Goal: Task Accomplishment & Management: Use online tool/utility

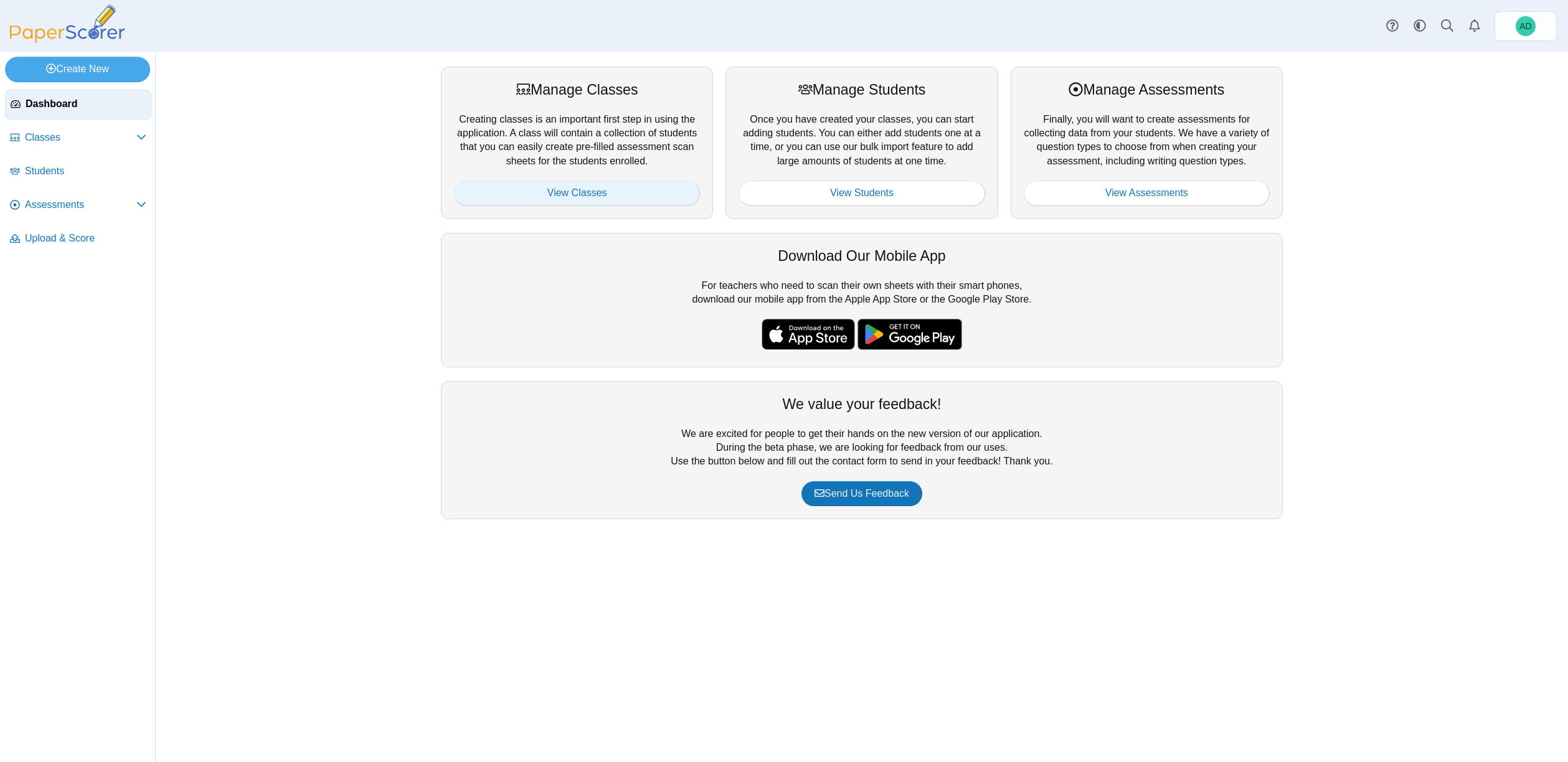
click at [578, 192] on link "View Classes" at bounding box center [577, 193] width 246 height 25
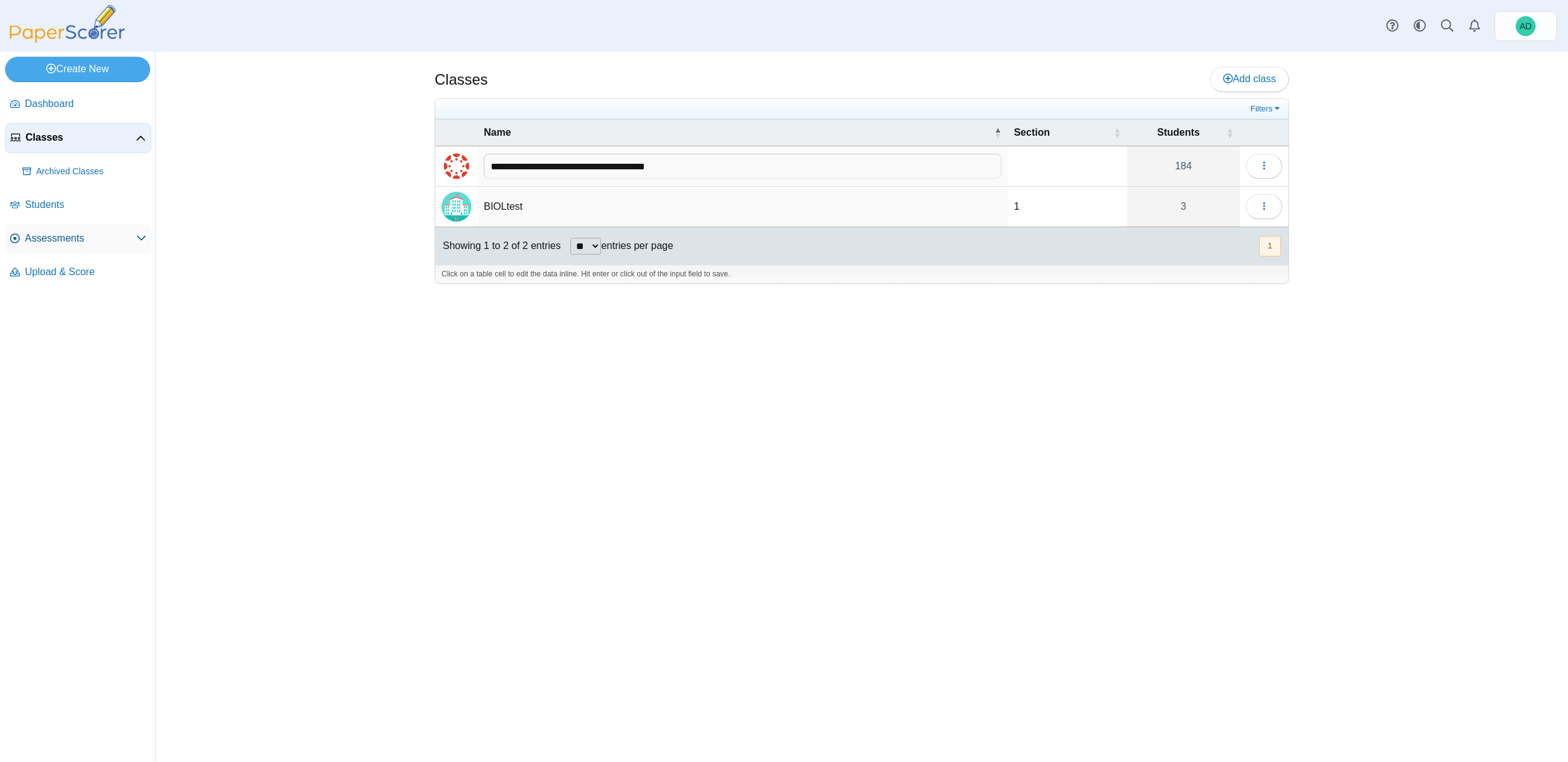
click at [49, 235] on span "Assessments" at bounding box center [81, 238] width 111 height 14
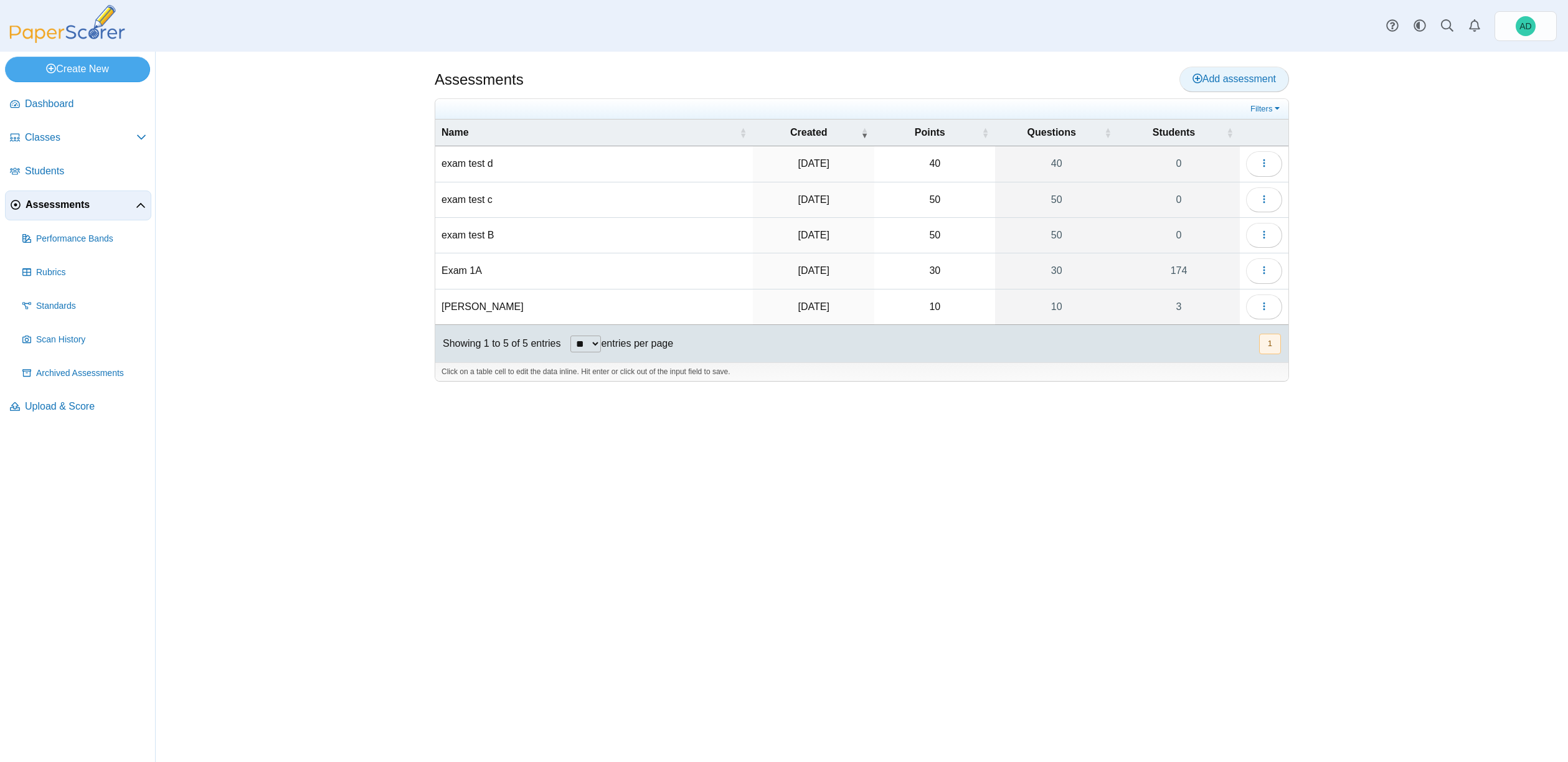
click at [1235, 79] on span "Add assessment" at bounding box center [1235, 79] width 84 height 11
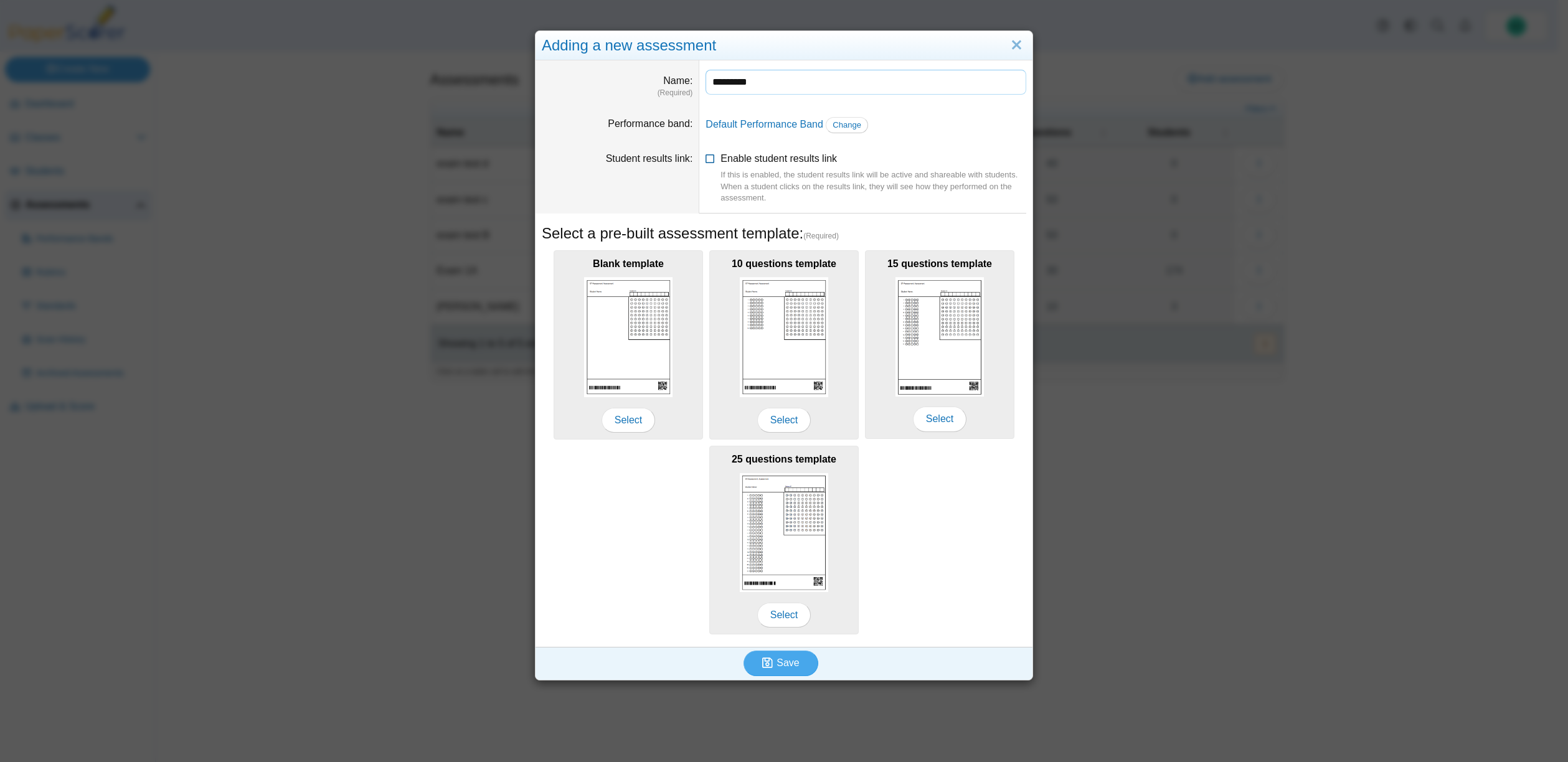
type input "*********"
click at [706, 159] on icon at bounding box center [711, 156] width 10 height 9
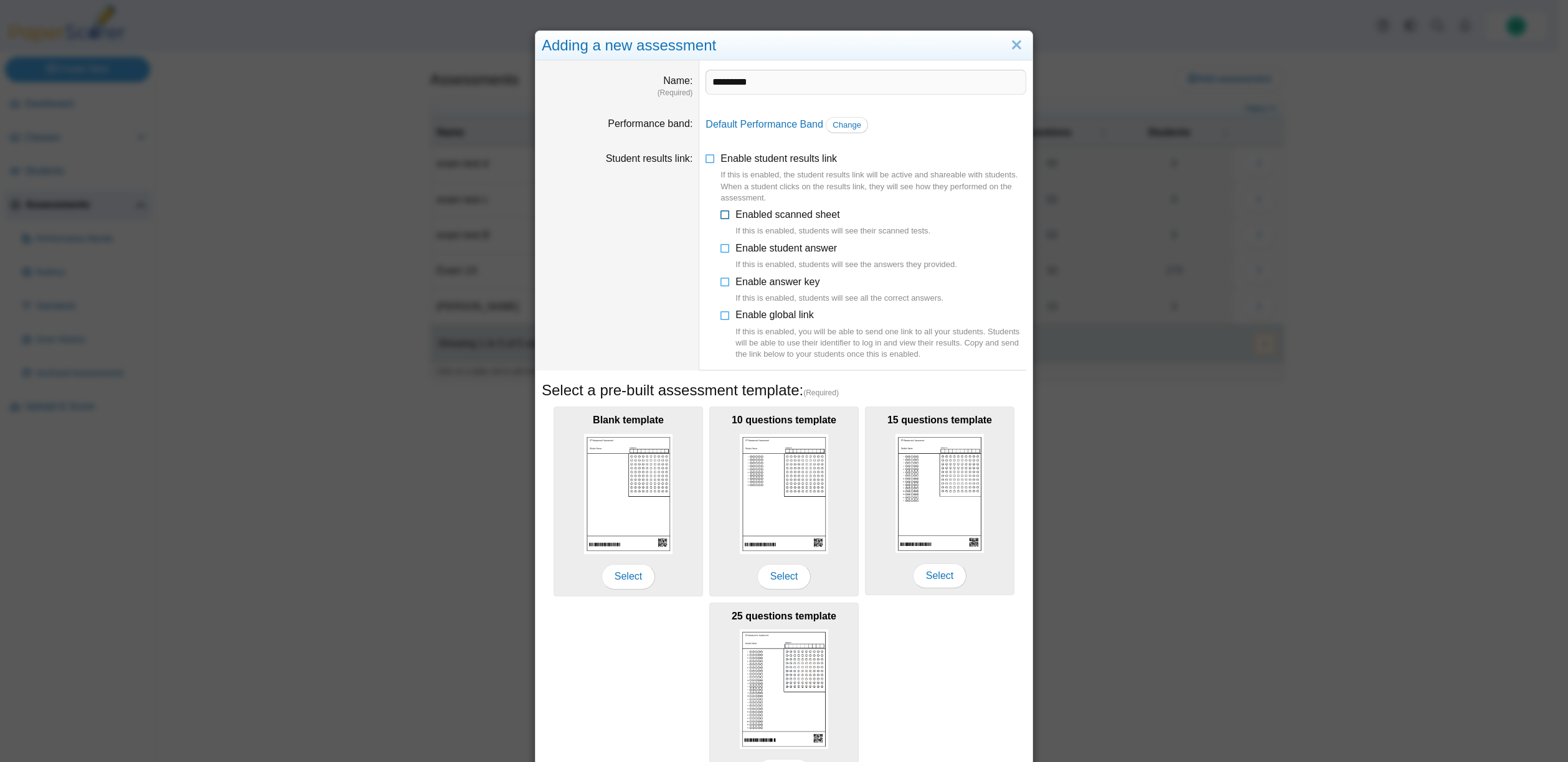
click at [721, 215] on icon at bounding box center [726, 212] width 10 height 9
click at [722, 247] on icon at bounding box center [726, 246] width 10 height 9
click at [722, 250] on icon at bounding box center [726, 246] width 10 height 9
click at [721, 281] on icon at bounding box center [726, 280] width 10 height 9
click at [722, 316] on icon at bounding box center [726, 313] width 10 height 9
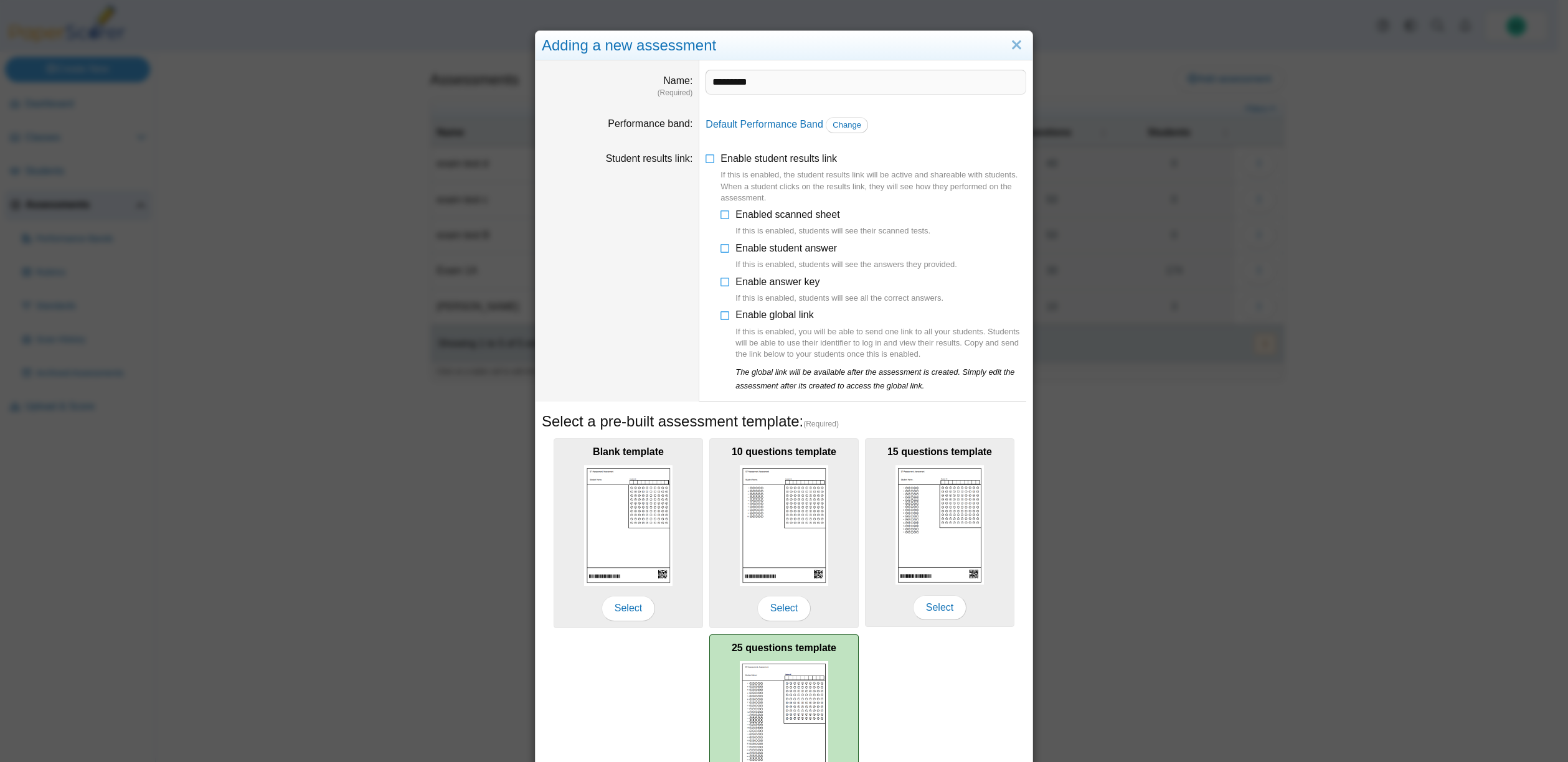
click at [772, 696] on img at bounding box center [784, 720] width 89 height 119
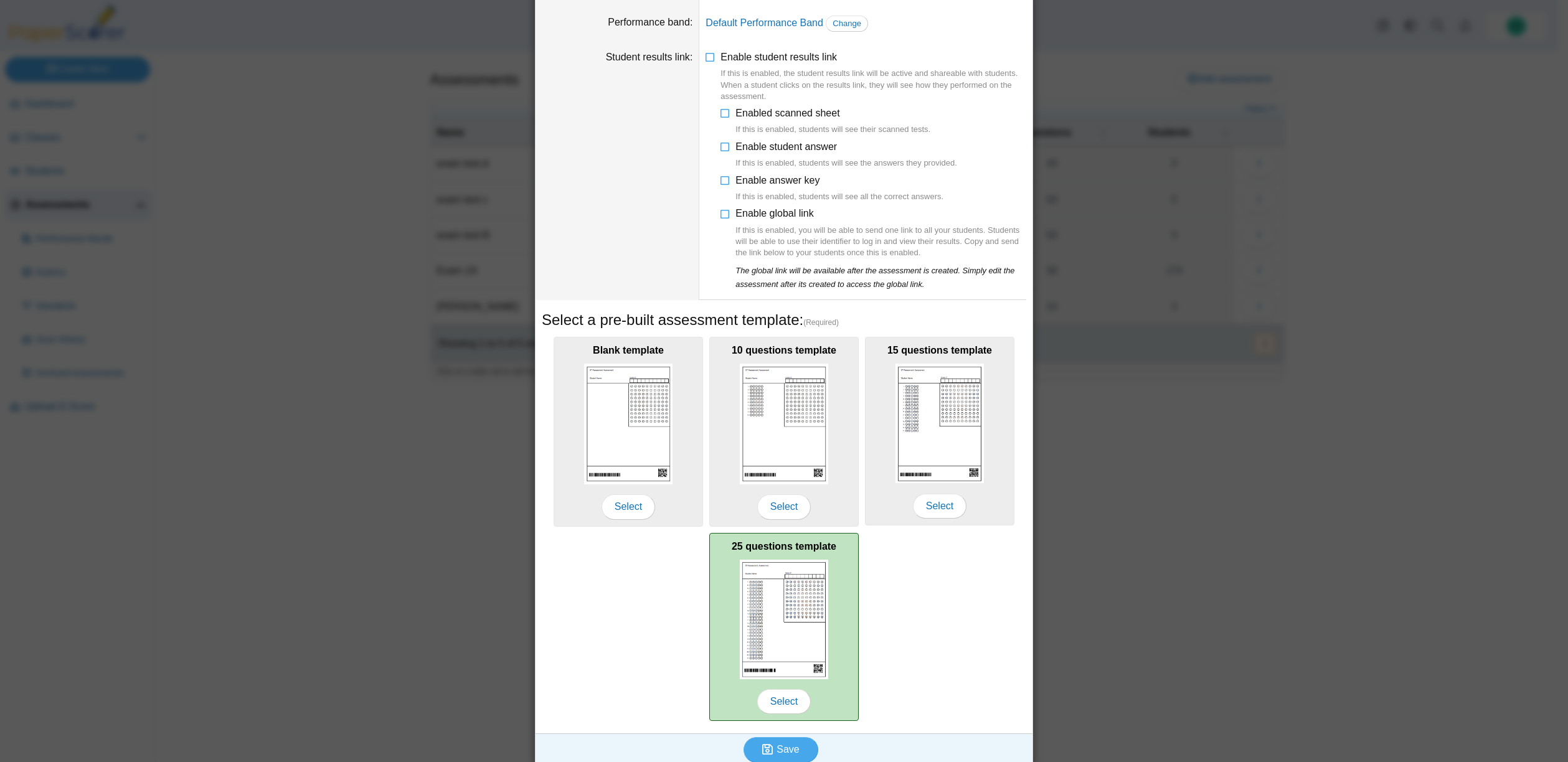
scroll to position [111, 0]
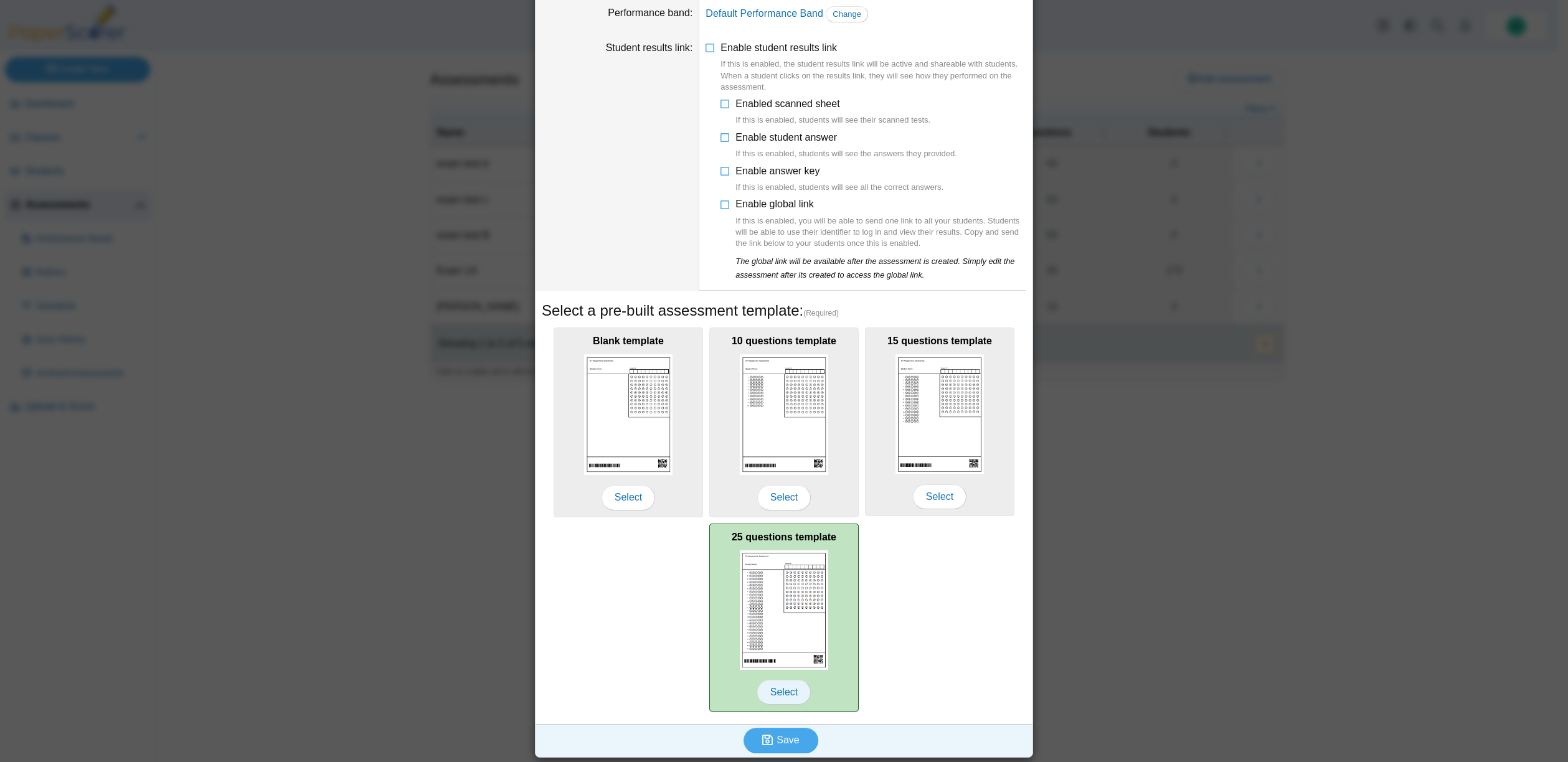
click at [780, 694] on span "Select" at bounding box center [784, 692] width 54 height 25
click at [786, 686] on span "Select" at bounding box center [784, 692] width 54 height 25
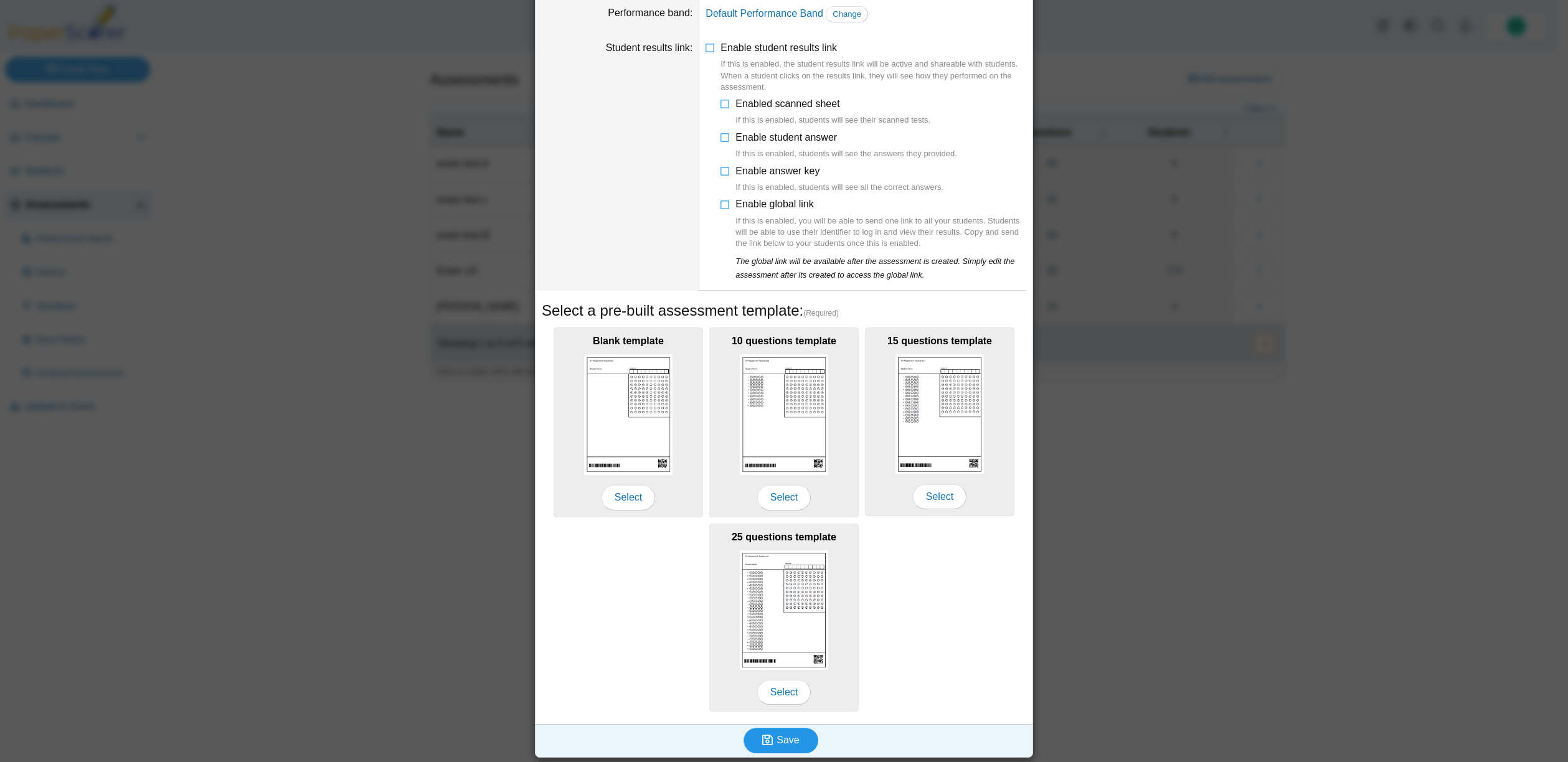
click at [782, 741] on span "Save" at bounding box center [788, 740] width 22 height 11
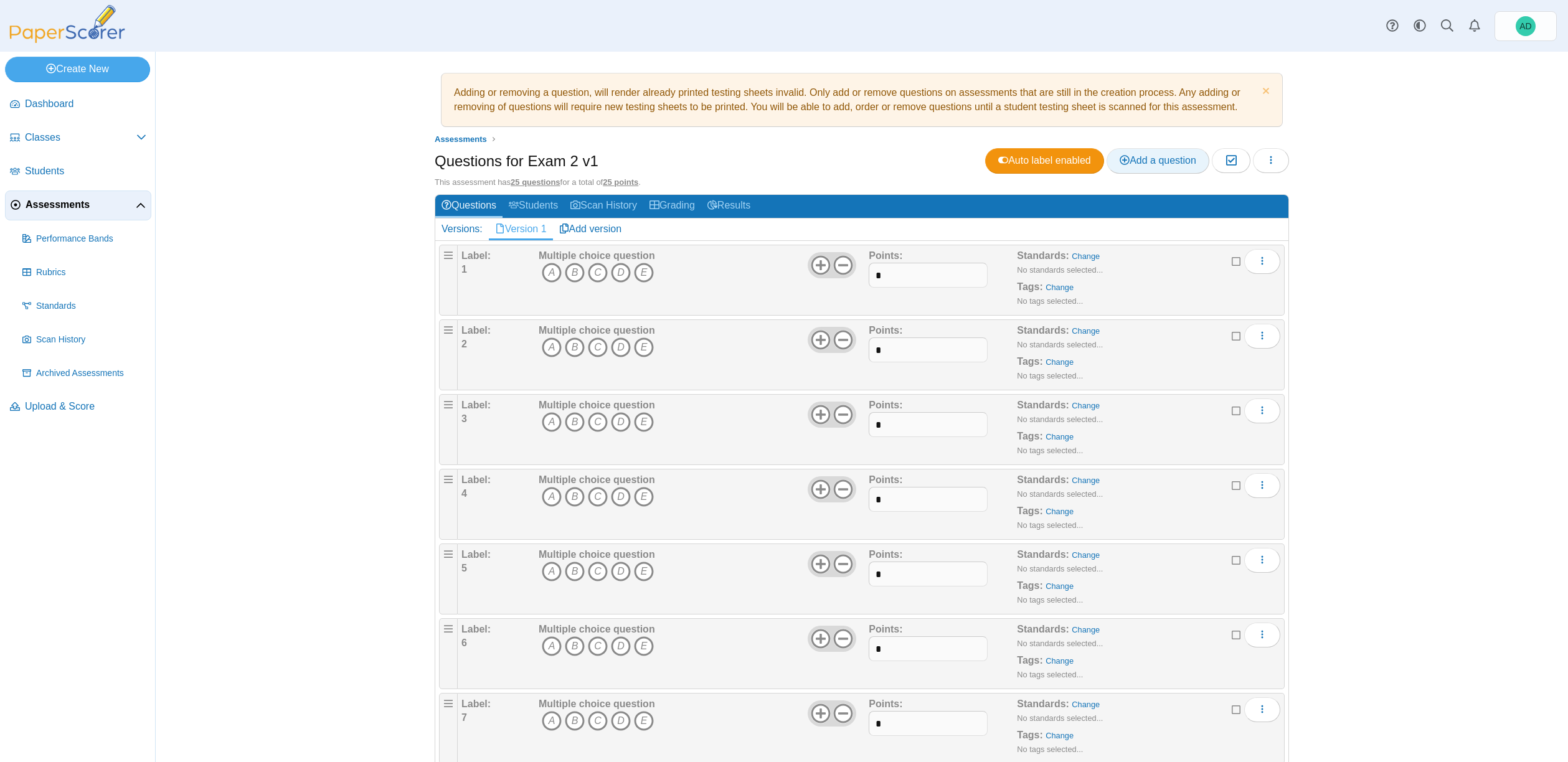
click at [1150, 158] on span "Add a question" at bounding box center [1158, 160] width 77 height 11
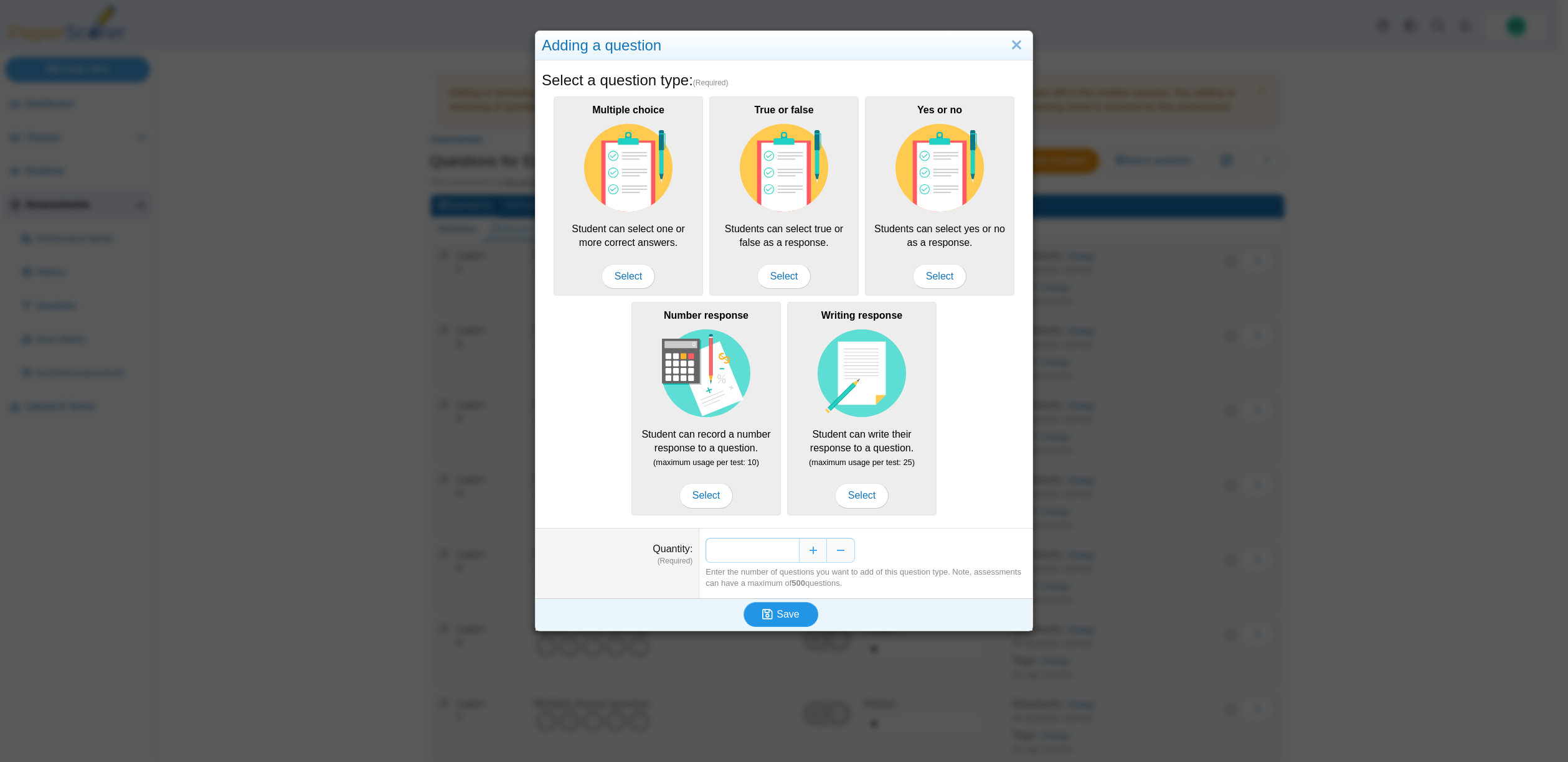
type input "*"
click at [783, 615] on span "Save" at bounding box center [788, 613] width 22 height 11
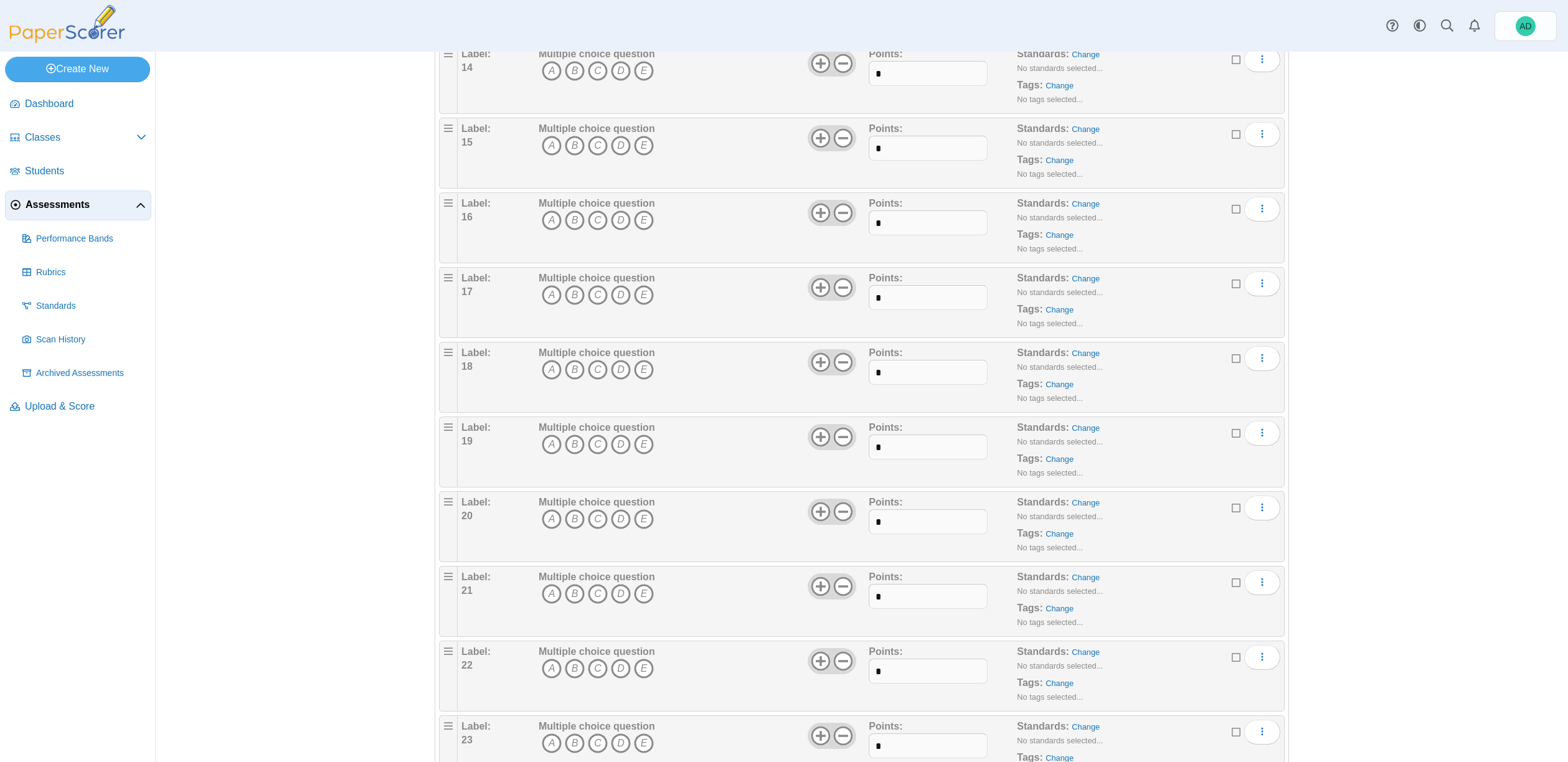
scroll to position [1375, 0]
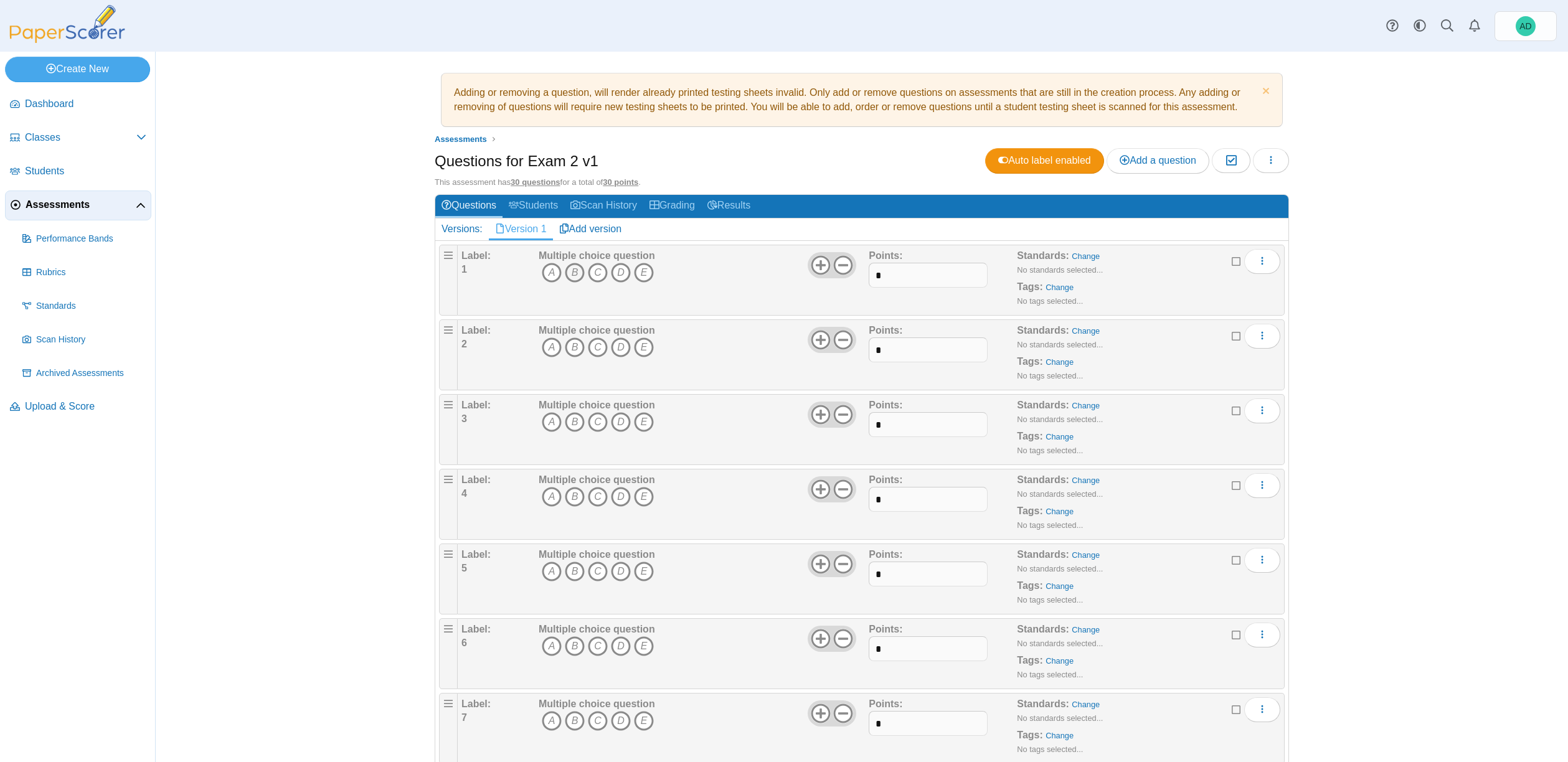
click at [572, 271] on icon "B" at bounding box center [574, 273] width 20 height 20
click at [573, 348] on icon "B" at bounding box center [574, 347] width 20 height 20
click at [545, 423] on icon "A" at bounding box center [552, 422] width 20 height 20
click at [593, 494] on icon "C" at bounding box center [598, 497] width 20 height 20
click at [595, 574] on icon "C" at bounding box center [598, 571] width 20 height 20
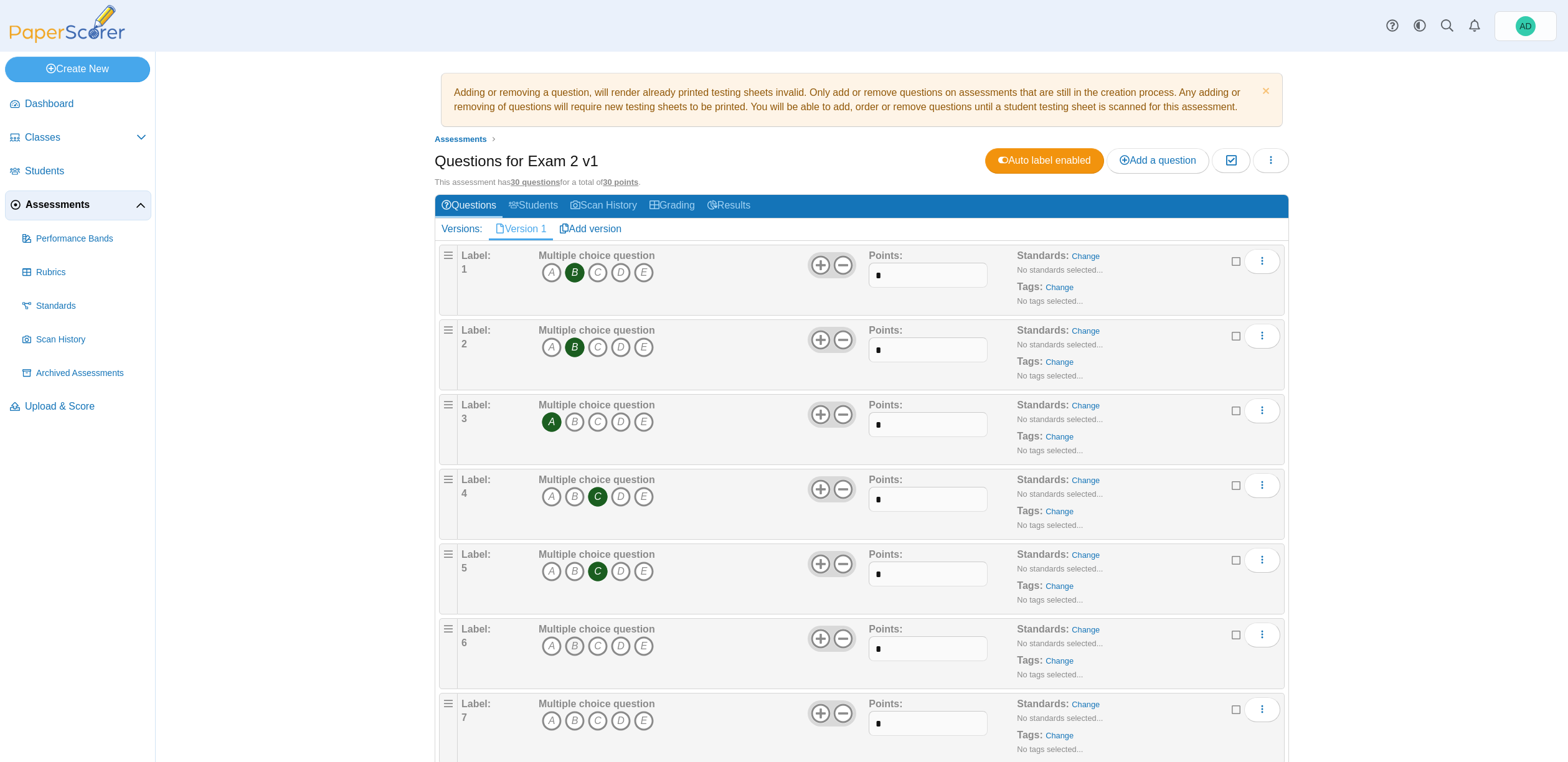
click at [566, 647] on icon "B" at bounding box center [574, 646] width 20 height 20
drag, startPoint x: 571, startPoint y: 723, endPoint x: 576, endPoint y: 720, distance: 5.8
click at [571, 723] on icon "B" at bounding box center [574, 721] width 20 height 20
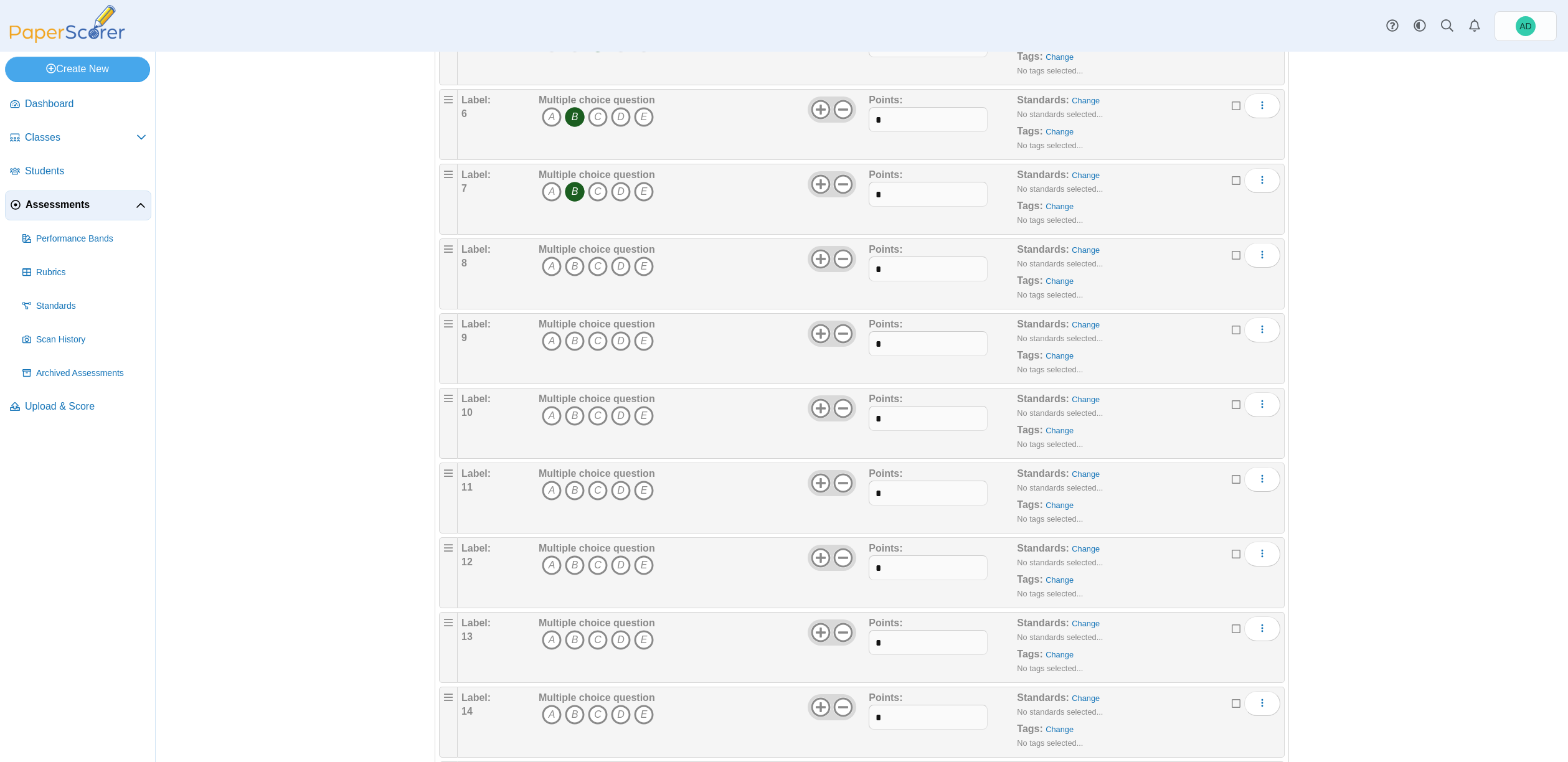
scroll to position [530, 0]
click at [569, 261] on icon "B" at bounding box center [574, 265] width 20 height 20
click at [593, 339] on icon "C" at bounding box center [598, 340] width 20 height 20
click at [573, 414] on icon "B" at bounding box center [574, 414] width 20 height 20
click at [592, 487] on icon "C" at bounding box center [598, 489] width 20 height 20
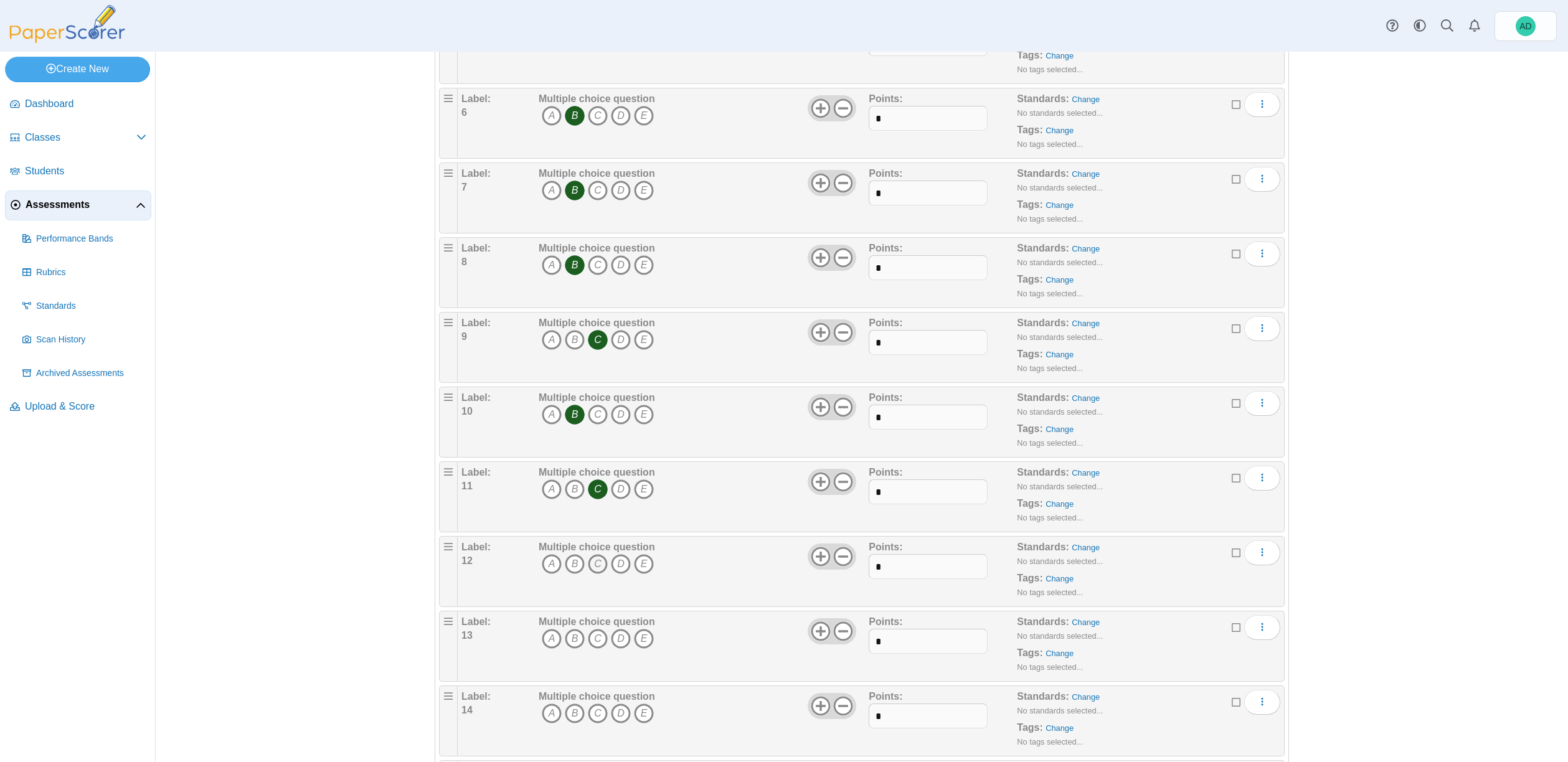
click at [598, 564] on icon "C" at bounding box center [598, 564] width 20 height 20
click at [594, 640] on icon "C" at bounding box center [598, 638] width 20 height 20
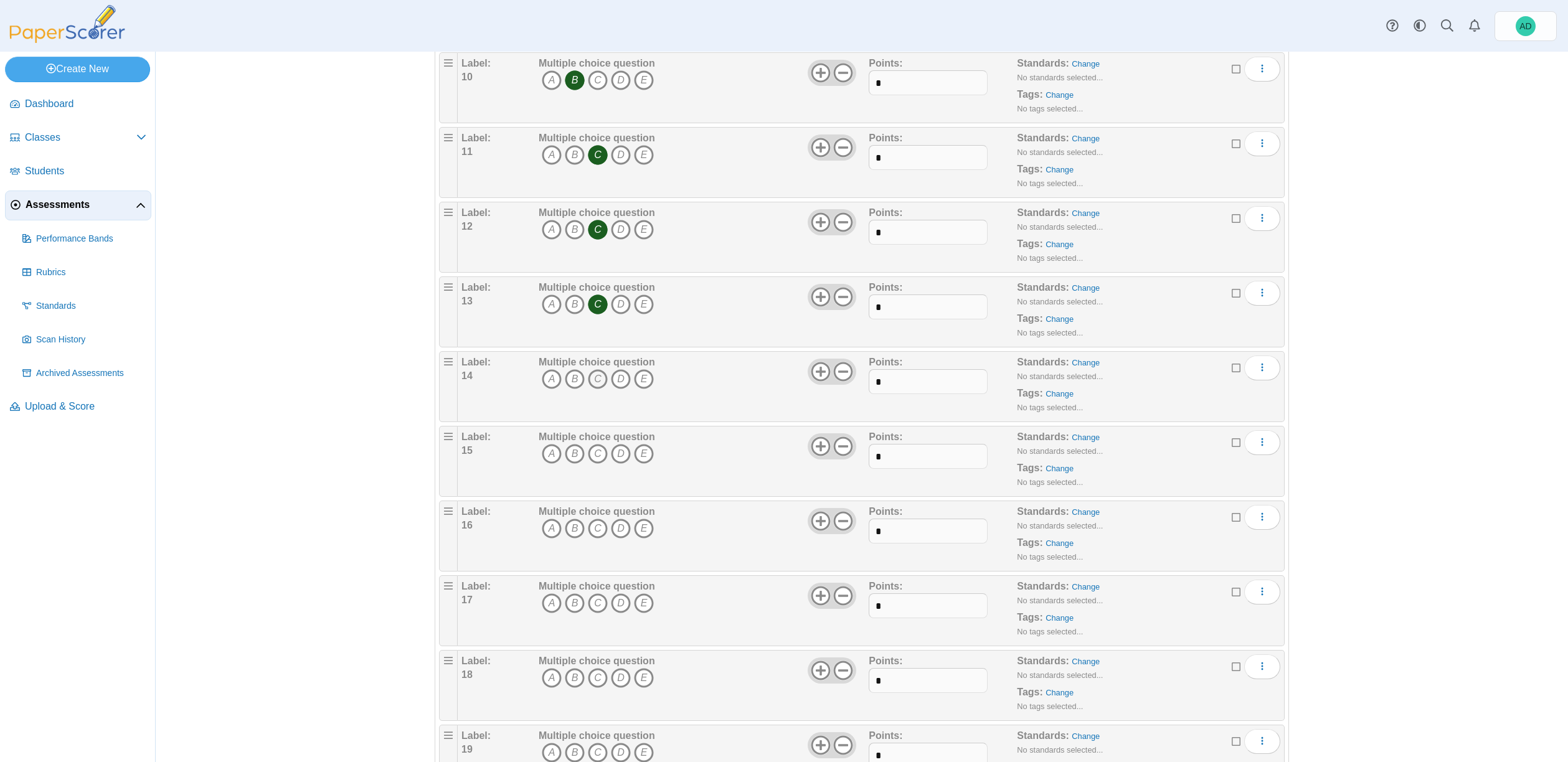
click at [591, 378] on icon "C" at bounding box center [598, 379] width 20 height 20
click at [569, 458] on icon "B" at bounding box center [574, 454] width 20 height 20
click at [593, 532] on icon "C" at bounding box center [598, 529] width 20 height 20
click at [594, 601] on icon "C" at bounding box center [598, 603] width 20 height 20
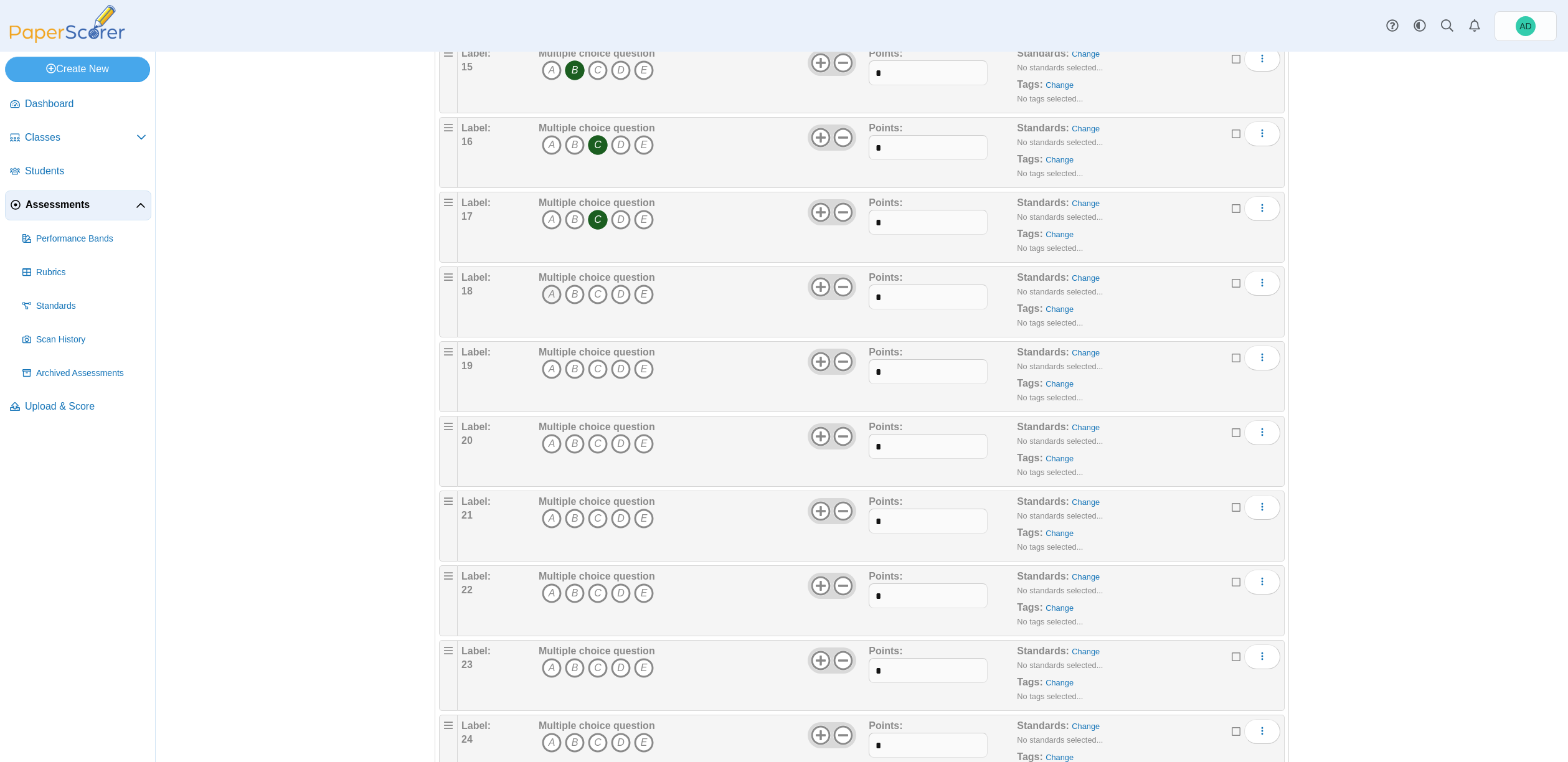
click at [548, 293] on icon "A" at bounding box center [552, 295] width 20 height 20
click at [573, 369] on icon "B" at bounding box center [574, 369] width 20 height 20
click at [573, 441] on icon "B" at bounding box center [574, 444] width 20 height 20
click at [571, 522] on icon "B" at bounding box center [574, 519] width 20 height 20
click at [596, 595] on icon "C" at bounding box center [598, 593] width 20 height 20
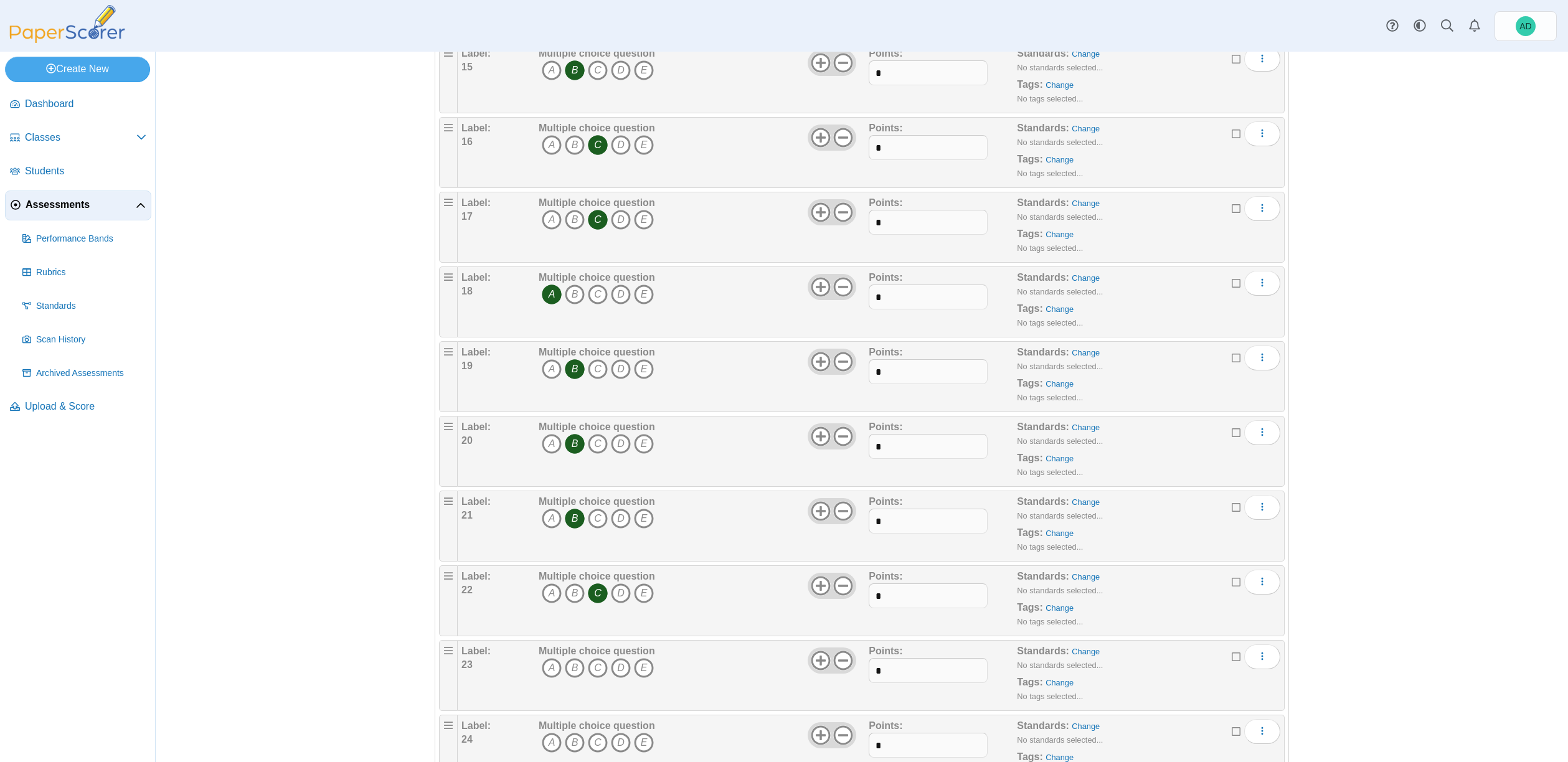
scroll to position [1248, 0]
drag, startPoint x: 573, startPoint y: 669, endPoint x: 582, endPoint y: 658, distance: 14.2
click at [573, 669] on icon "B" at bounding box center [574, 667] width 20 height 20
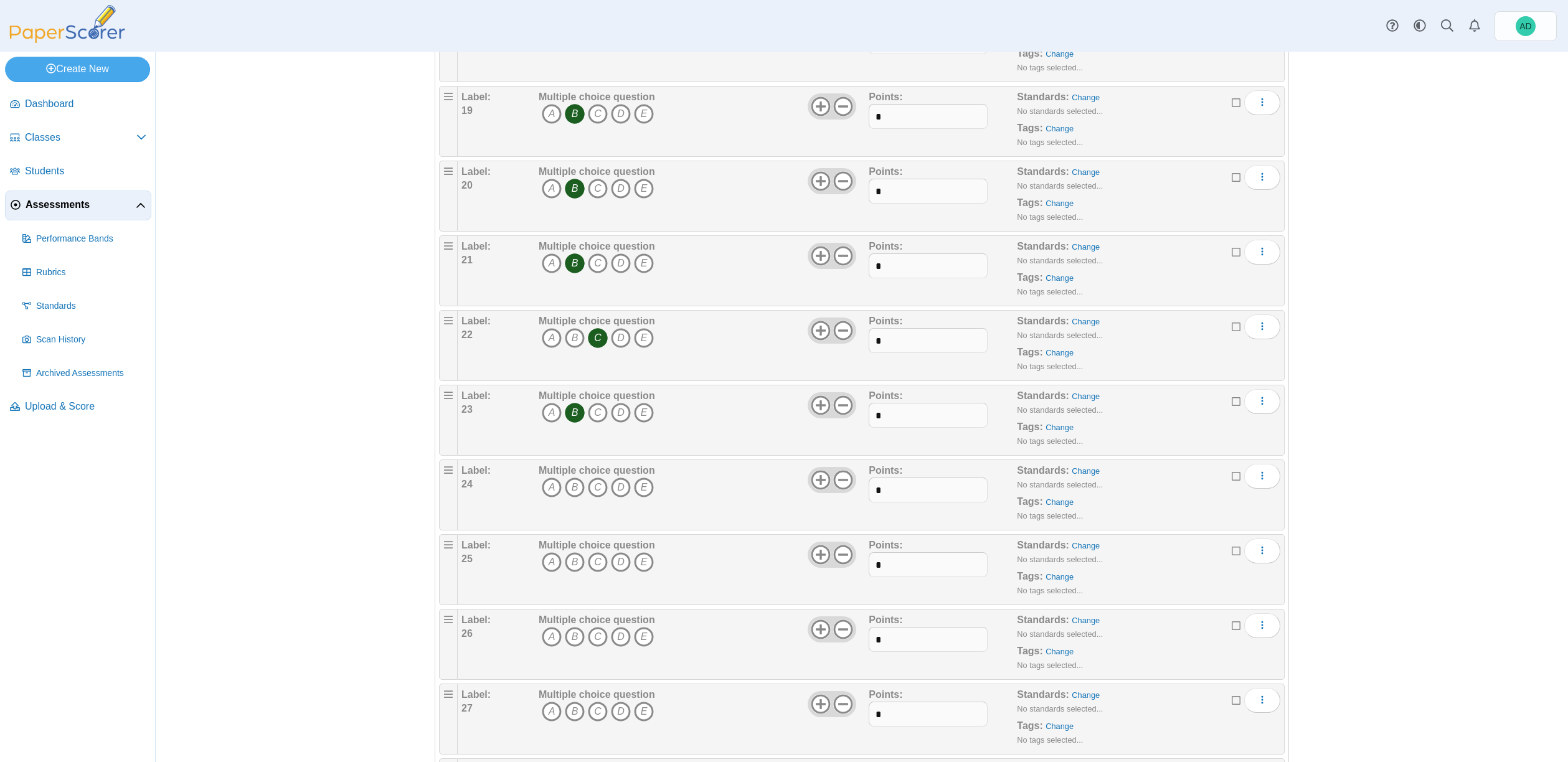
scroll to position [1746, 0]
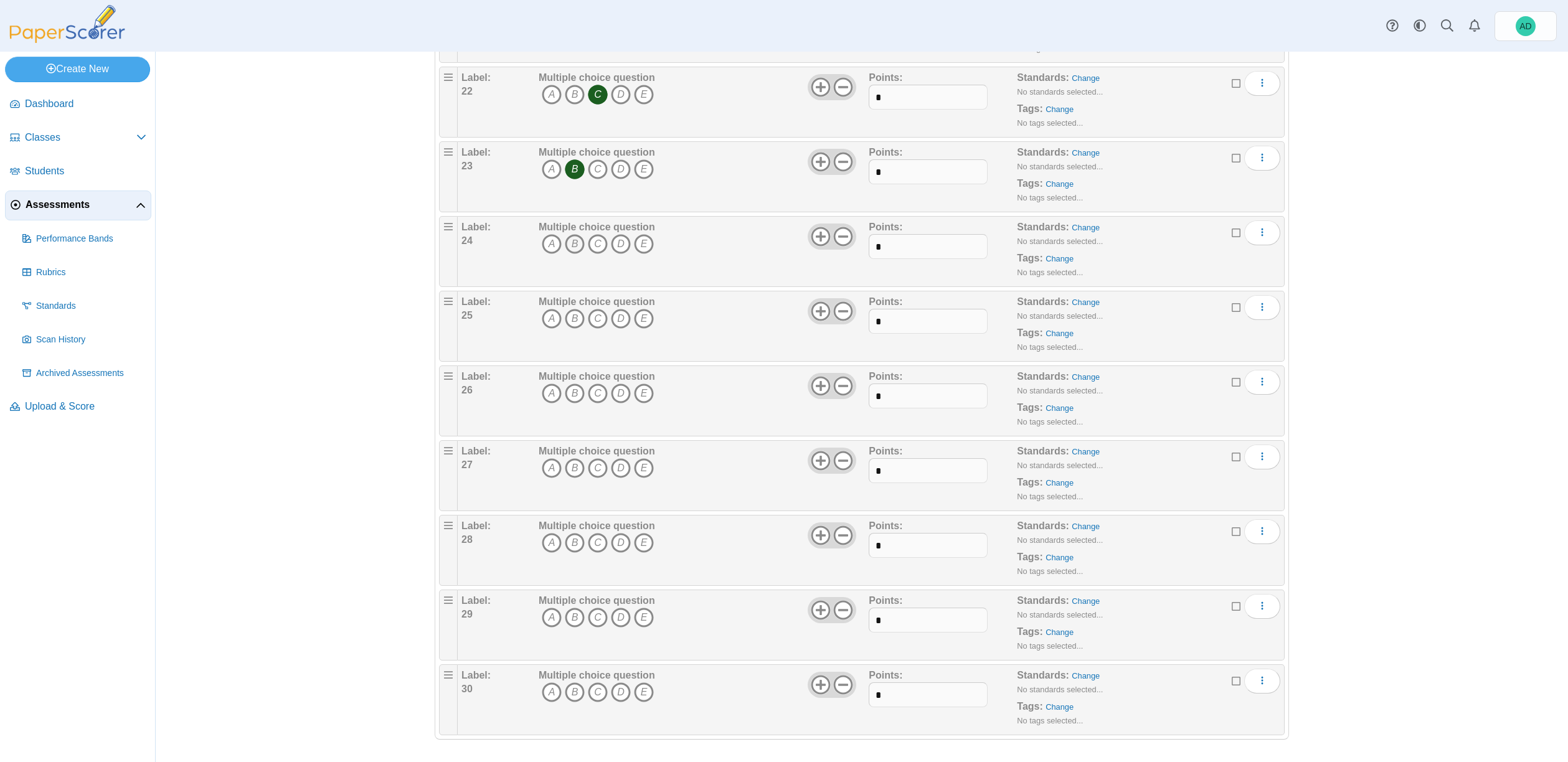
click at [568, 242] on icon "B" at bounding box center [574, 244] width 20 height 20
click at [572, 316] on icon "B" at bounding box center [574, 319] width 20 height 20
click at [550, 390] on icon "A" at bounding box center [552, 393] width 20 height 20
click at [570, 465] on icon "B" at bounding box center [574, 468] width 20 height 20
click at [570, 542] on icon "B" at bounding box center [574, 543] width 20 height 20
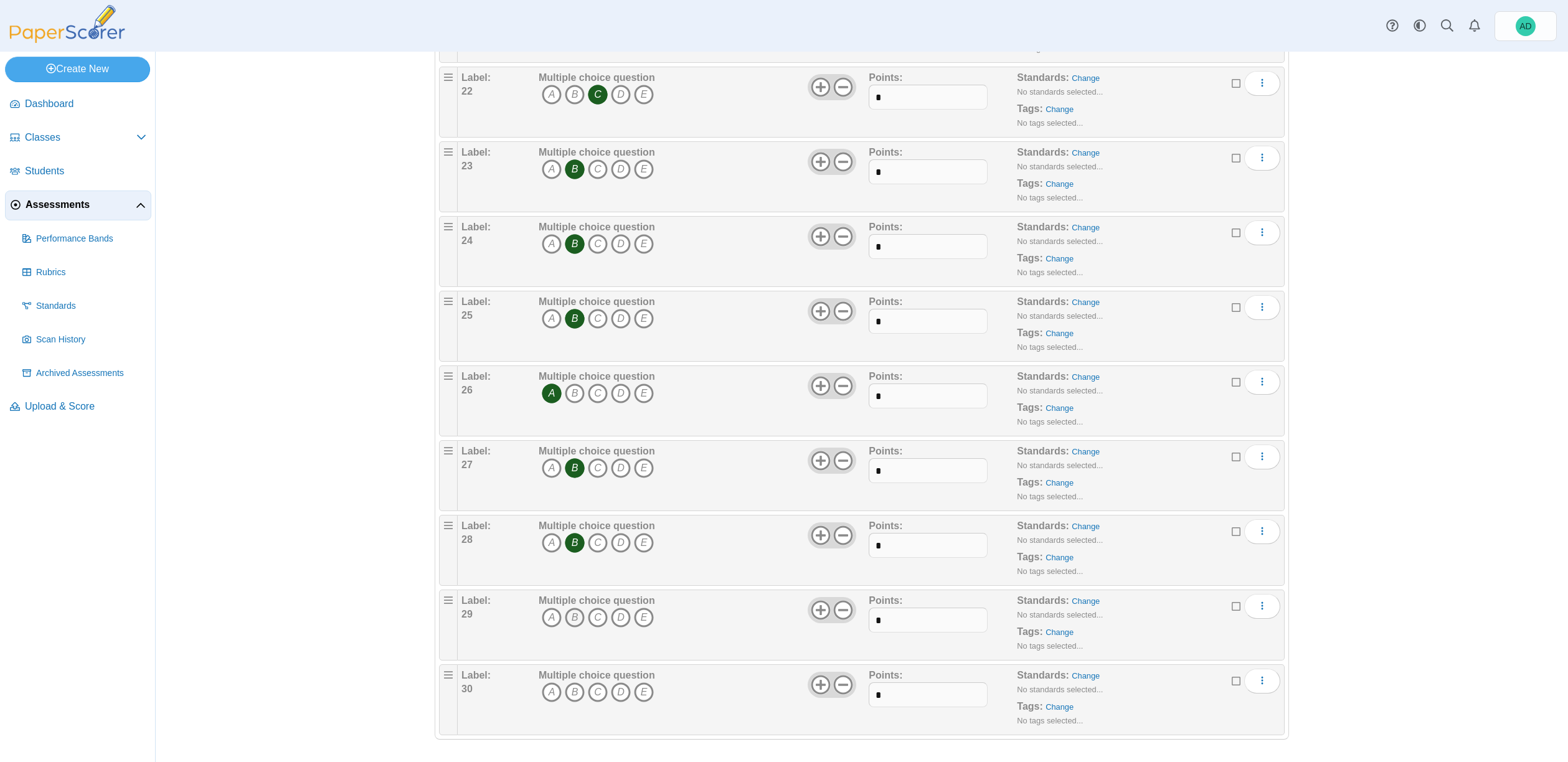
click at [571, 616] on icon "B" at bounding box center [574, 617] width 20 height 20
click at [570, 690] on icon "B" at bounding box center [574, 692] width 20 height 20
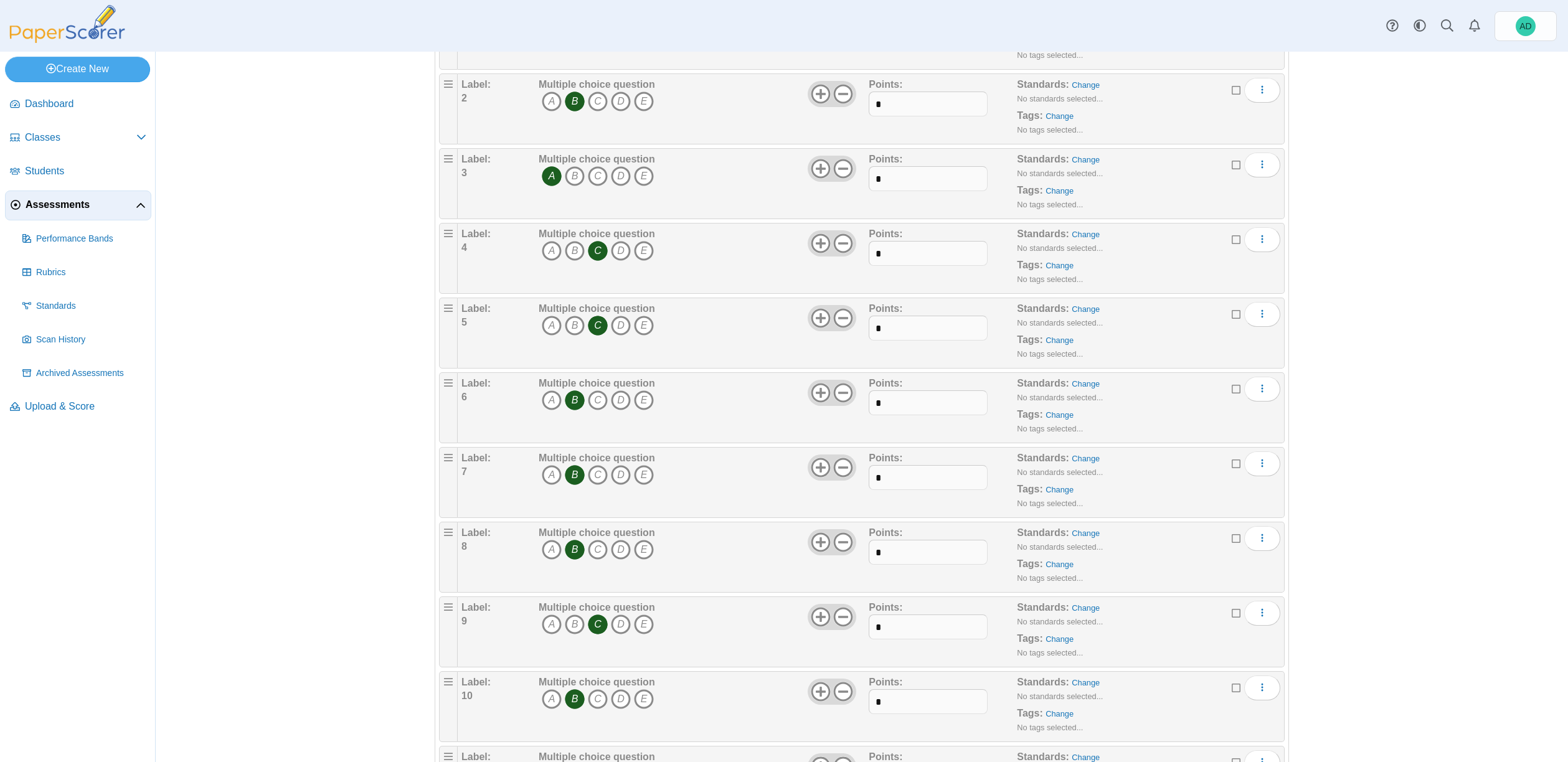
scroll to position [0, 0]
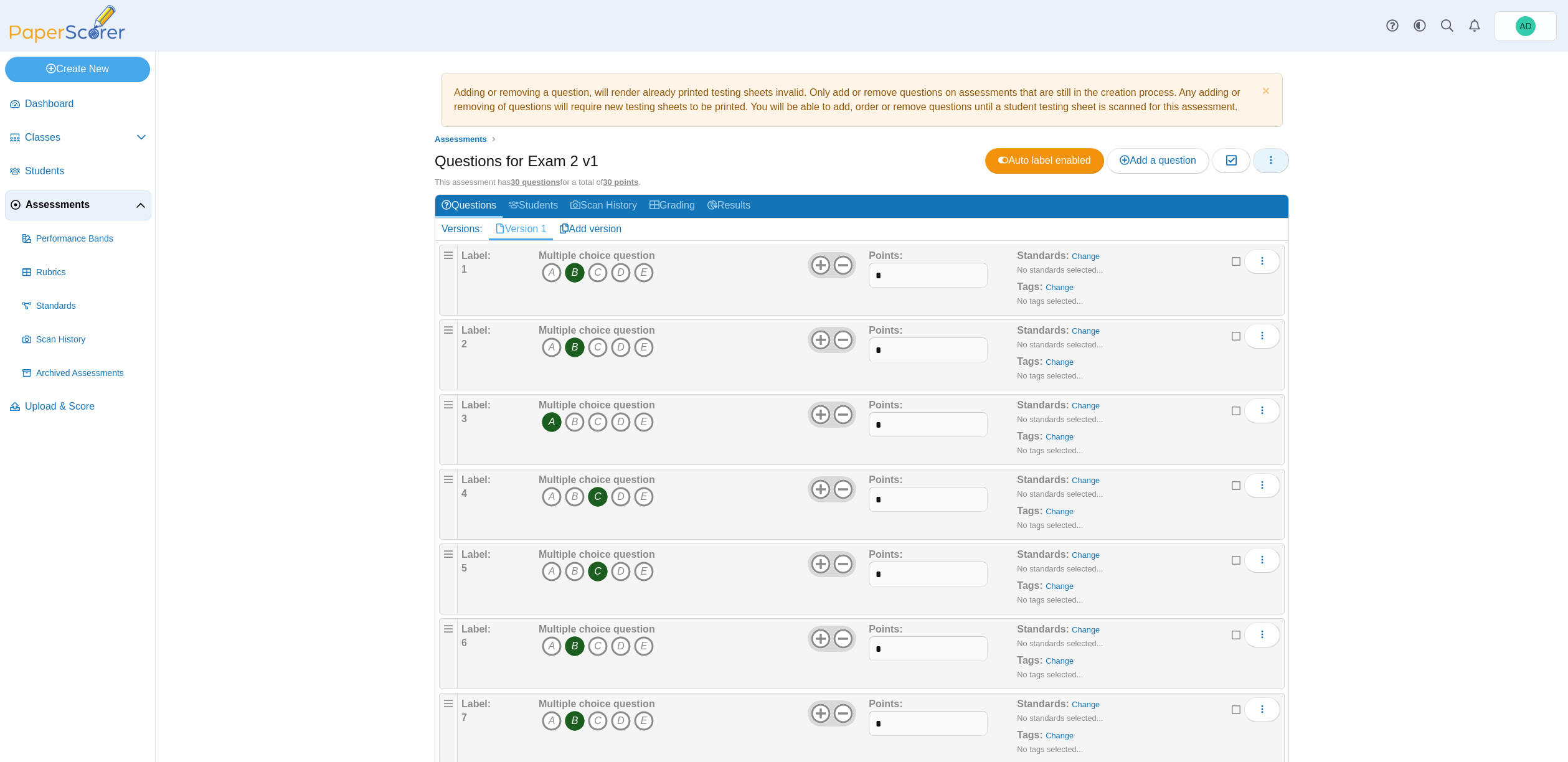
click at [1268, 160] on icon "button" at bounding box center [1271, 160] width 10 height 10
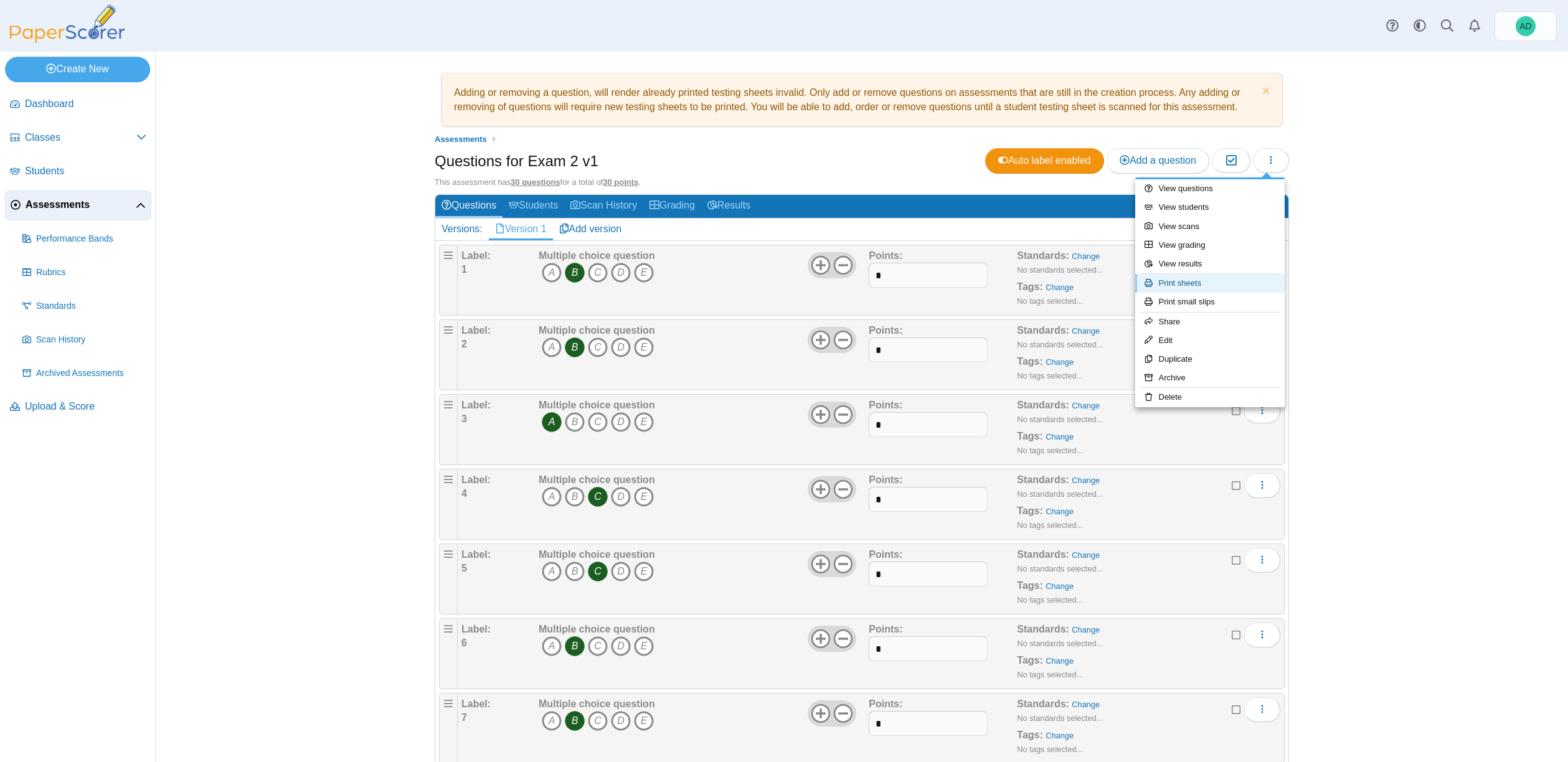
click at [1199, 284] on link "Print sheets" at bounding box center [1210, 283] width 149 height 19
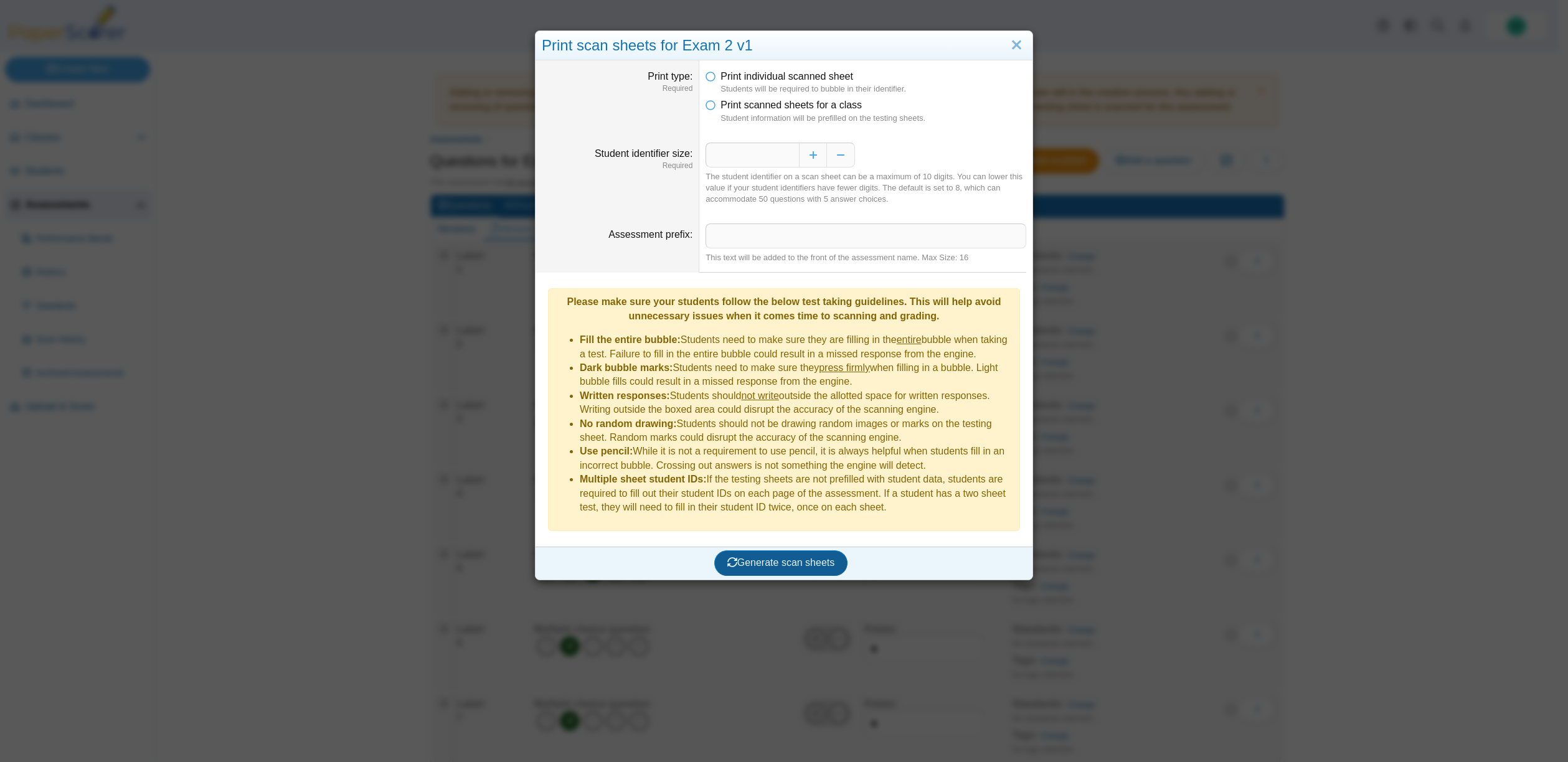
click at [778, 557] on span "Generate scan sheets" at bounding box center [781, 562] width 108 height 11
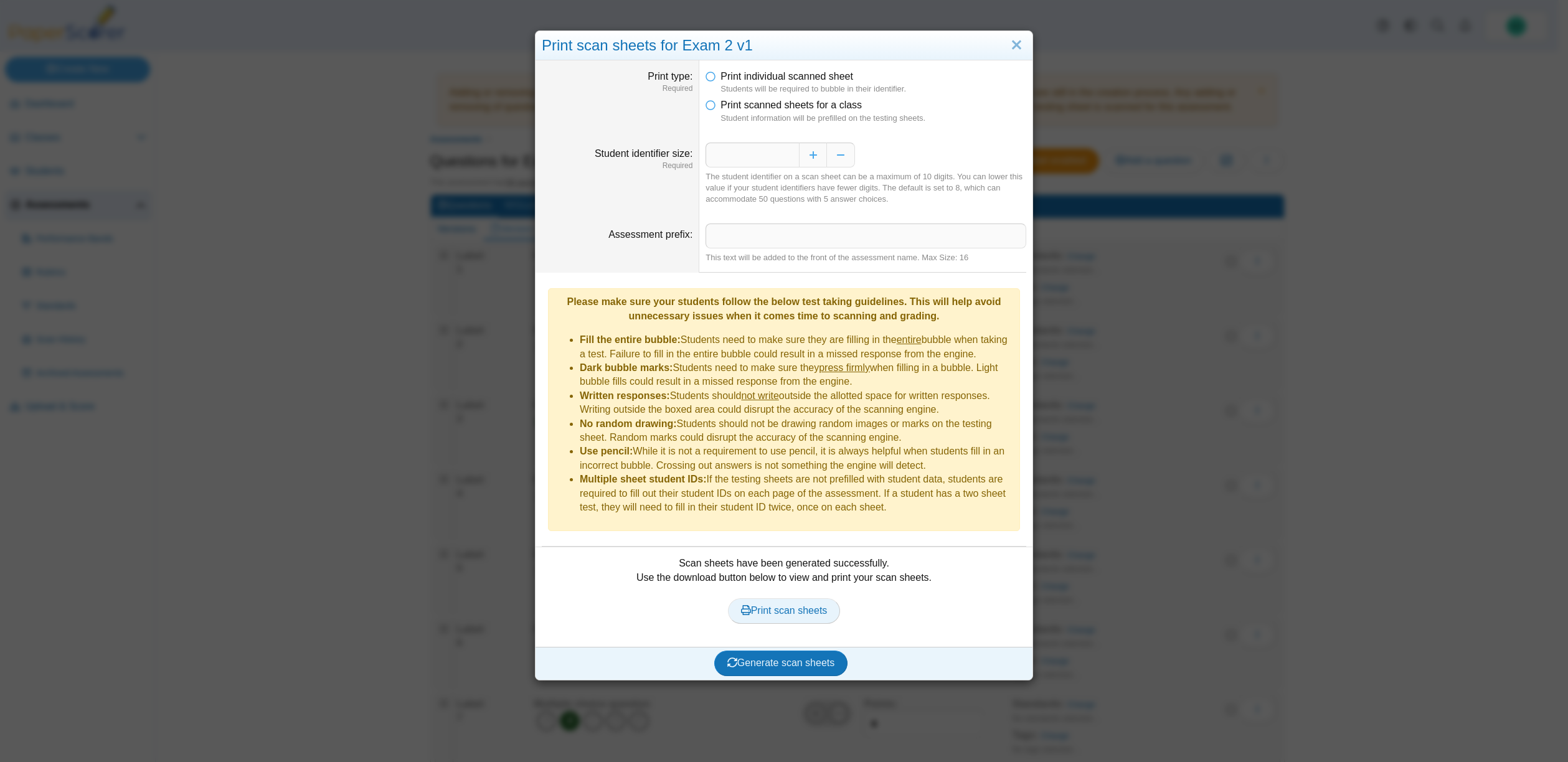
click at [779, 605] on span "Print scan sheets" at bounding box center [784, 610] width 87 height 11
click at [1011, 44] on link "Close" at bounding box center [1016, 46] width 19 height 21
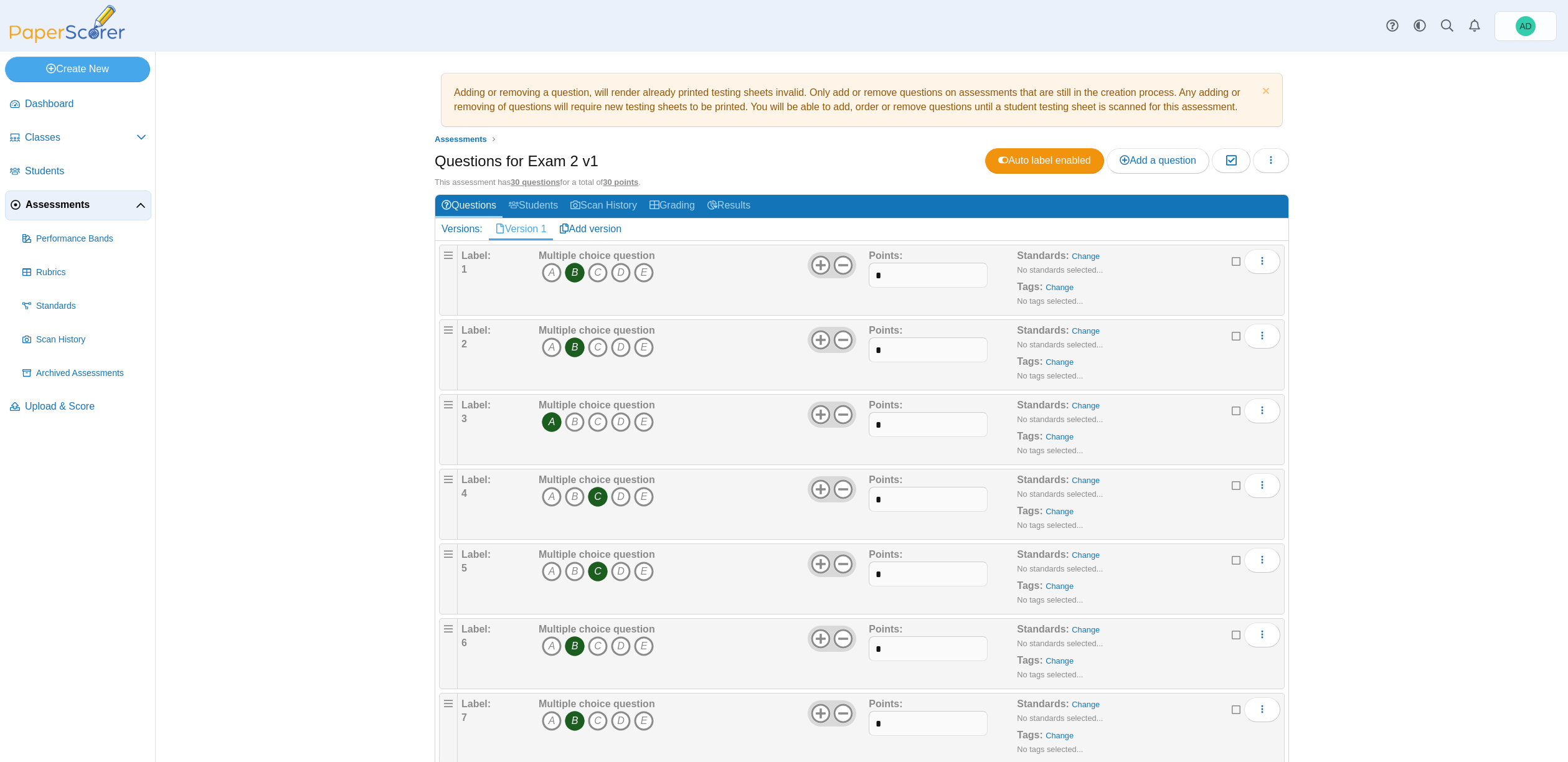
click at [64, 203] on span "Assessments" at bounding box center [81, 205] width 111 height 14
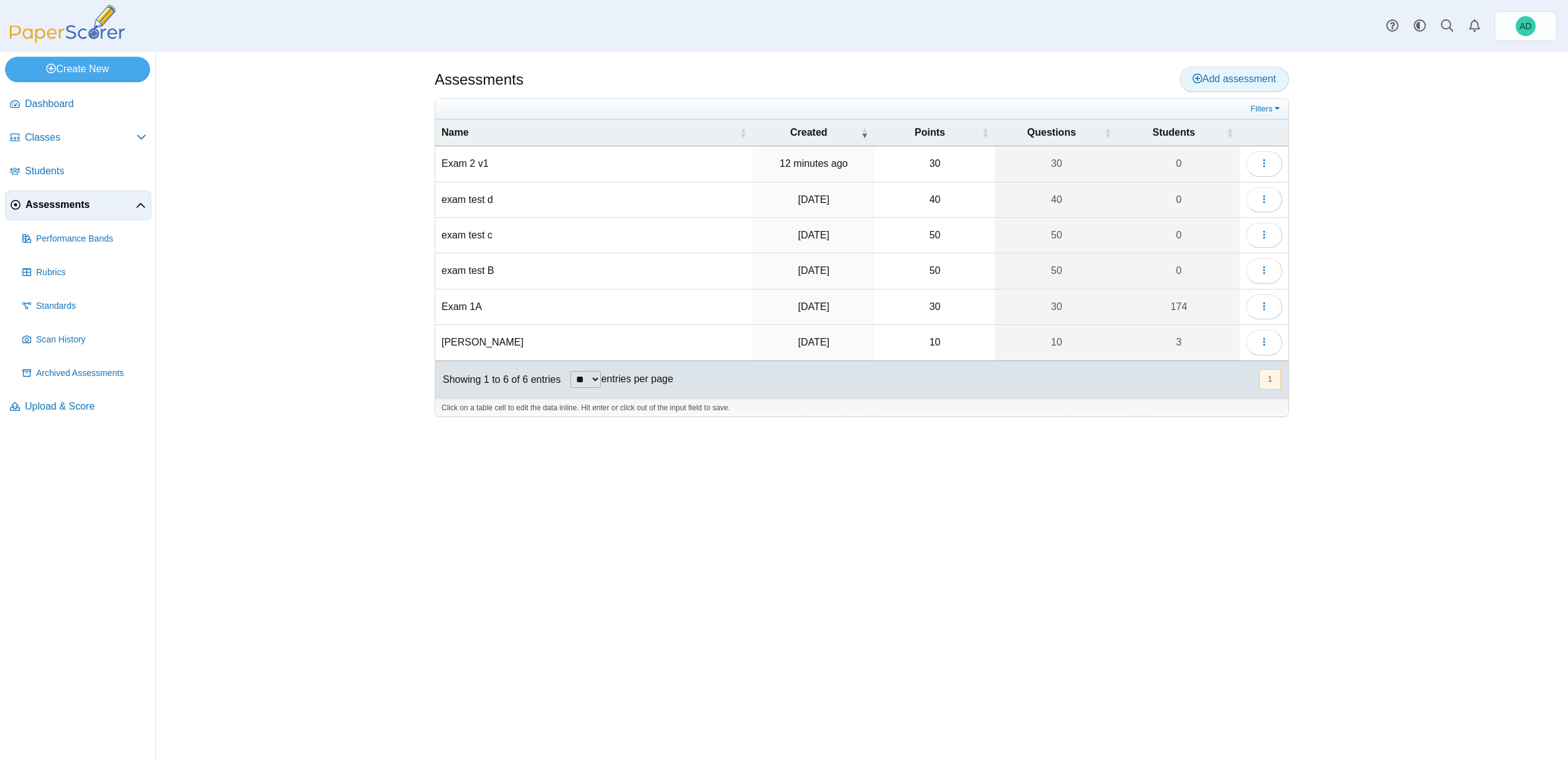
click at [1251, 77] on span "Add assessment" at bounding box center [1235, 79] width 84 height 11
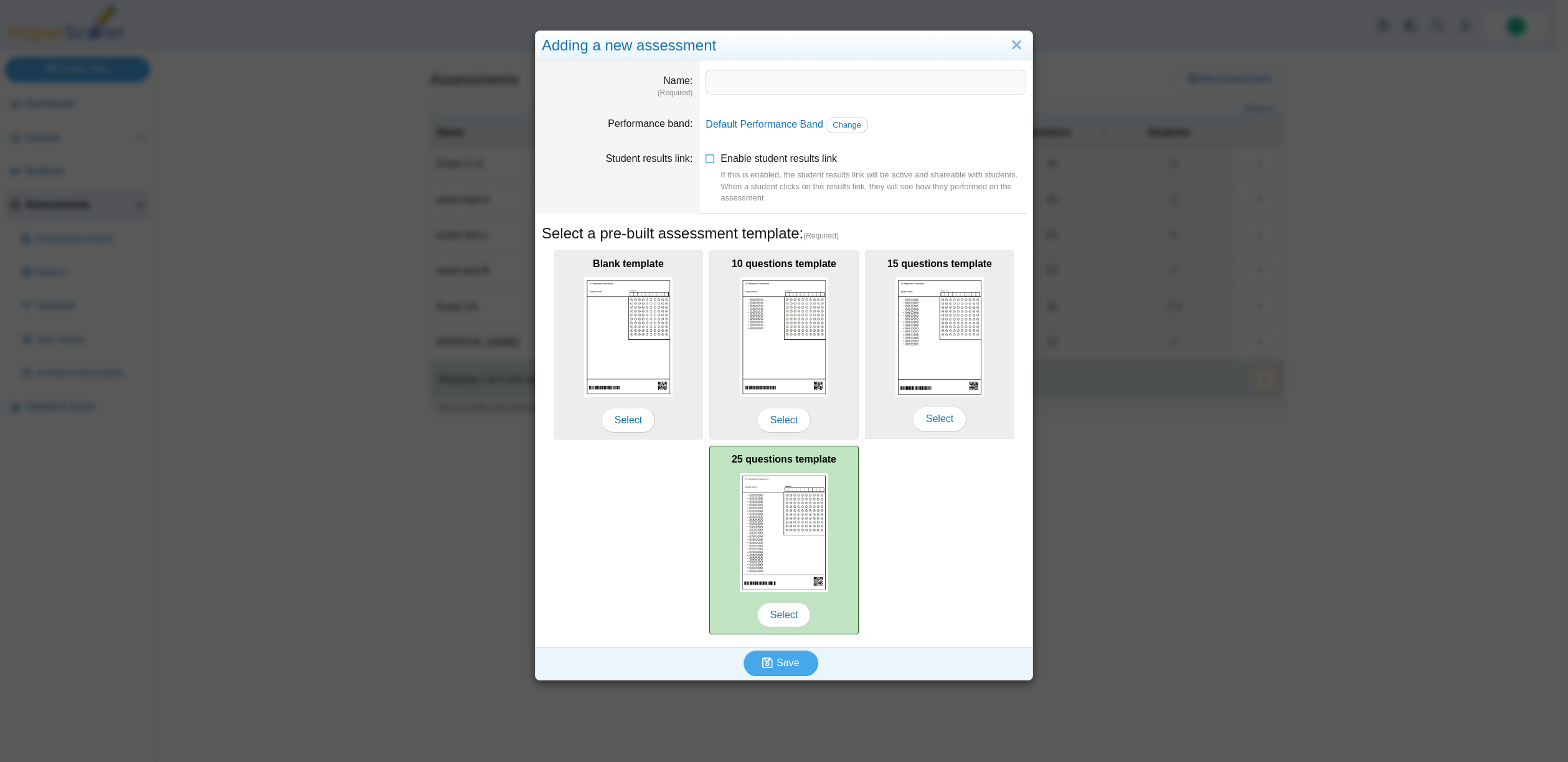
click at [792, 534] on img at bounding box center [784, 532] width 89 height 119
click at [783, 617] on span "Select" at bounding box center [784, 615] width 54 height 25
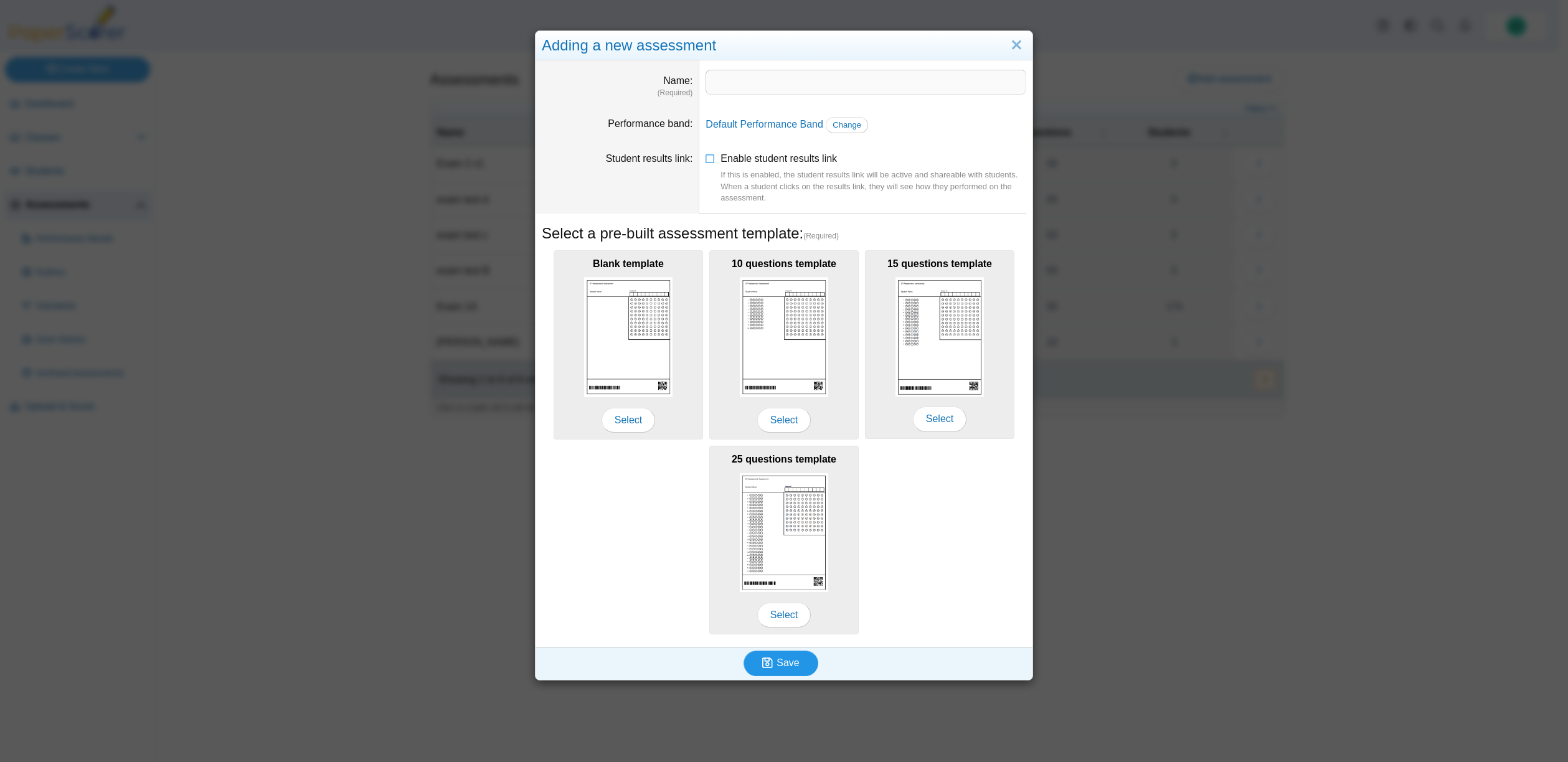
click at [781, 660] on span "Save" at bounding box center [788, 662] width 22 height 11
type input "*********"
click at [787, 664] on span "Save" at bounding box center [788, 662] width 22 height 11
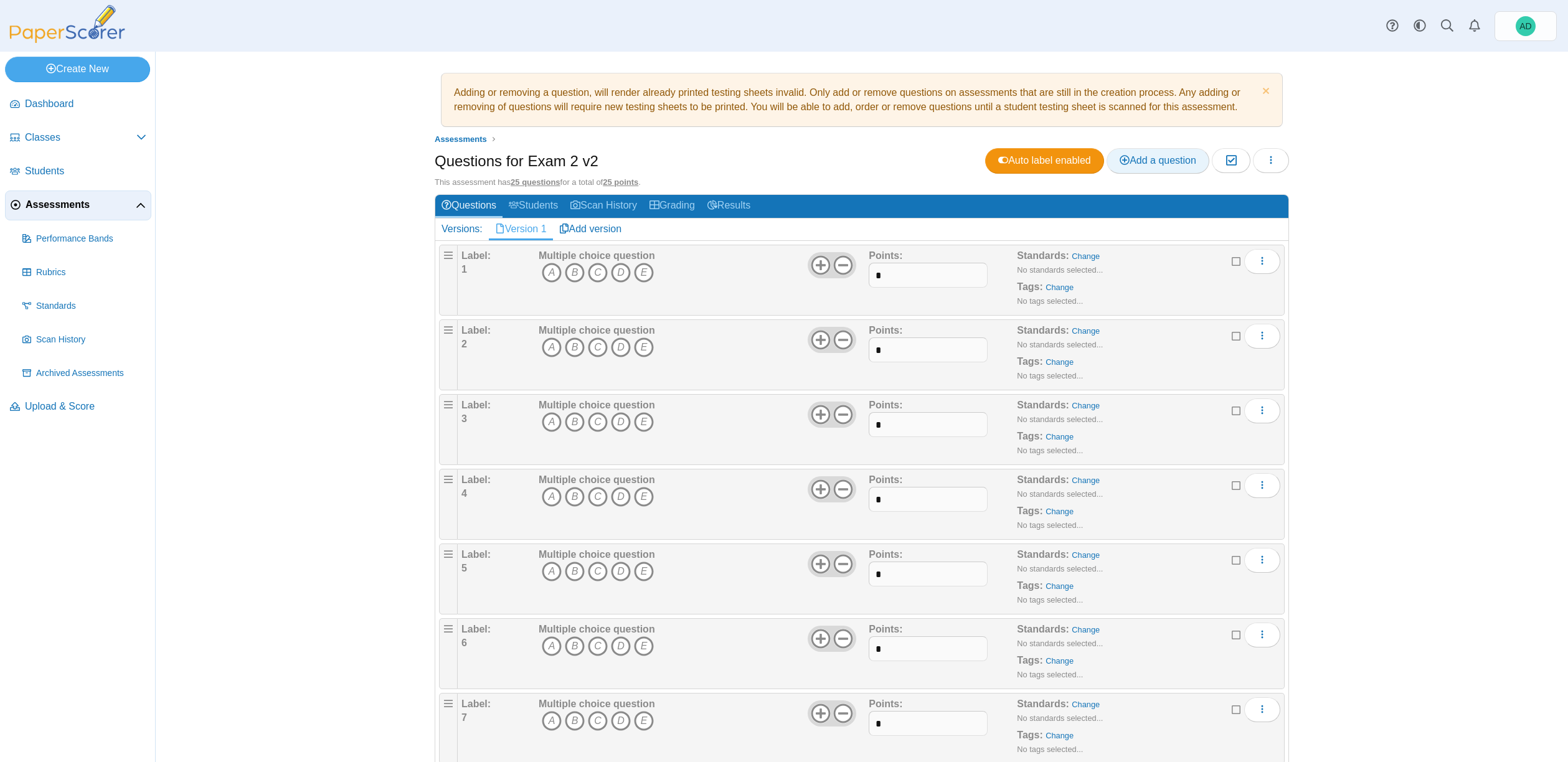
click at [1175, 164] on span "Add a question" at bounding box center [1158, 160] width 77 height 11
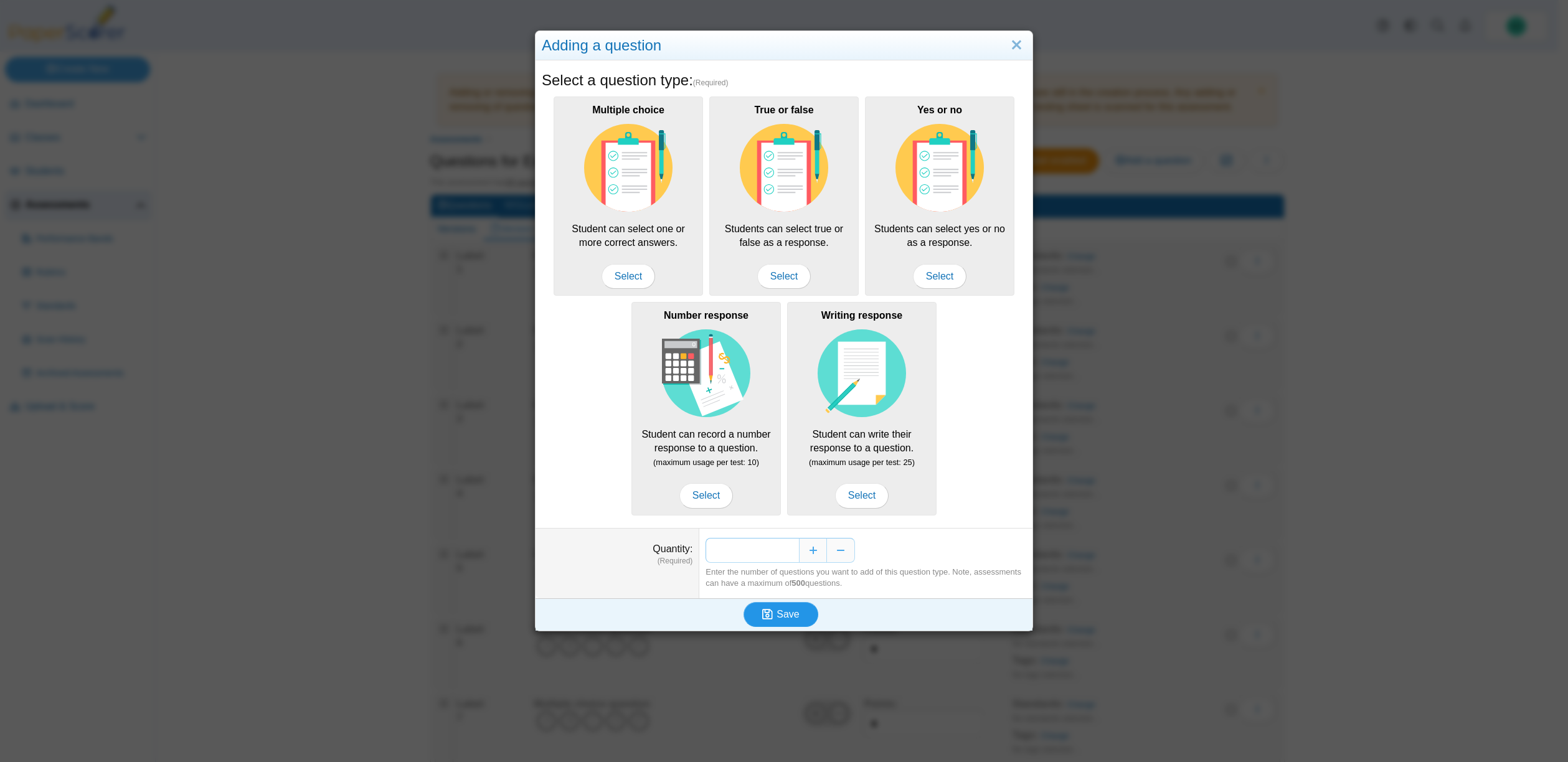
type input "*"
click at [782, 615] on span "Save" at bounding box center [788, 613] width 22 height 11
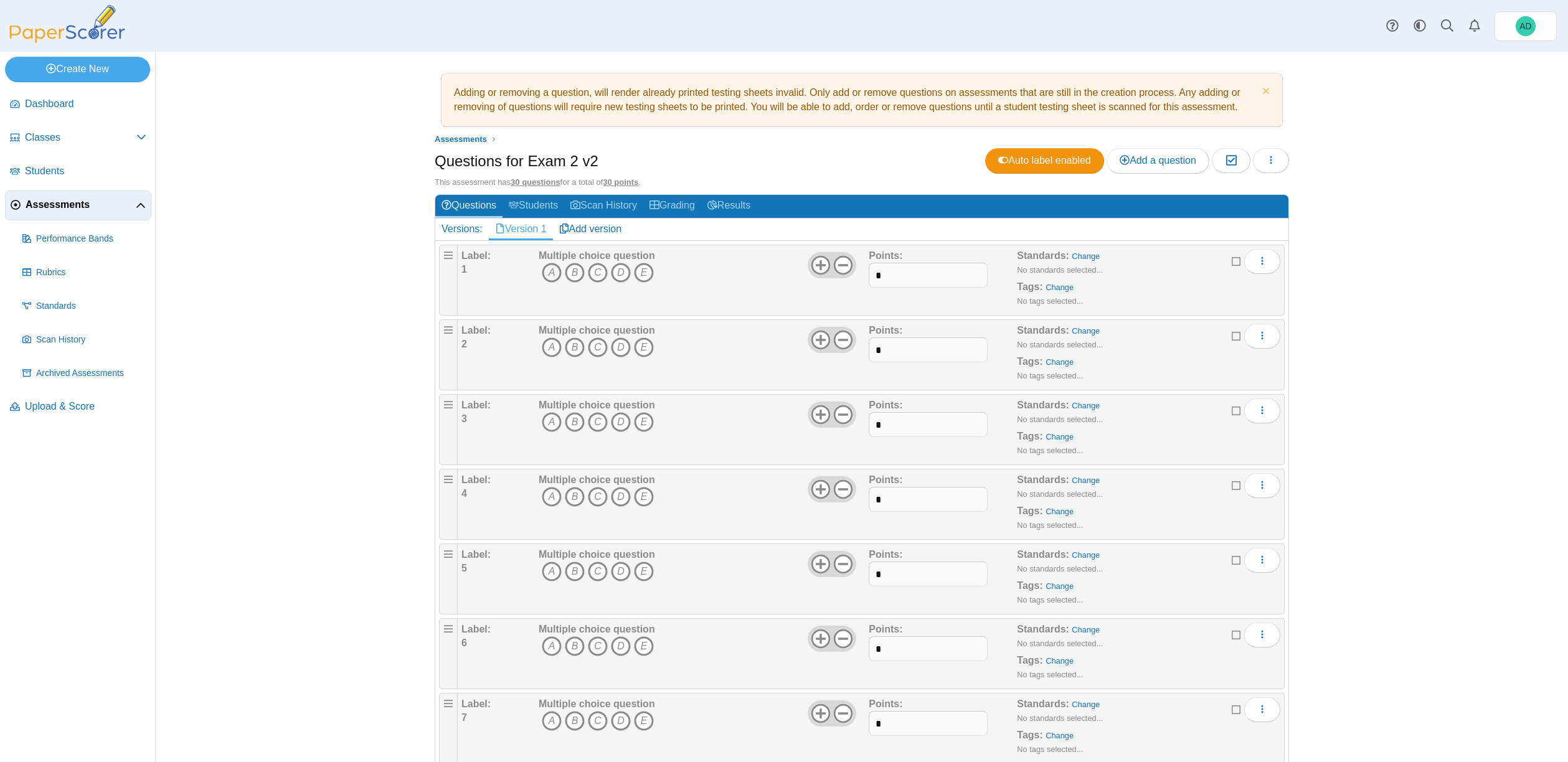
click at [552, 270] on icon "A" at bounding box center [552, 273] width 20 height 20
click at [619, 348] on icon "D" at bounding box center [621, 347] width 20 height 20
click at [568, 420] on icon "B" at bounding box center [574, 422] width 20 height 20
click at [571, 495] on icon "B" at bounding box center [574, 497] width 20 height 20
click at [548, 572] on icon "A" at bounding box center [552, 571] width 20 height 20
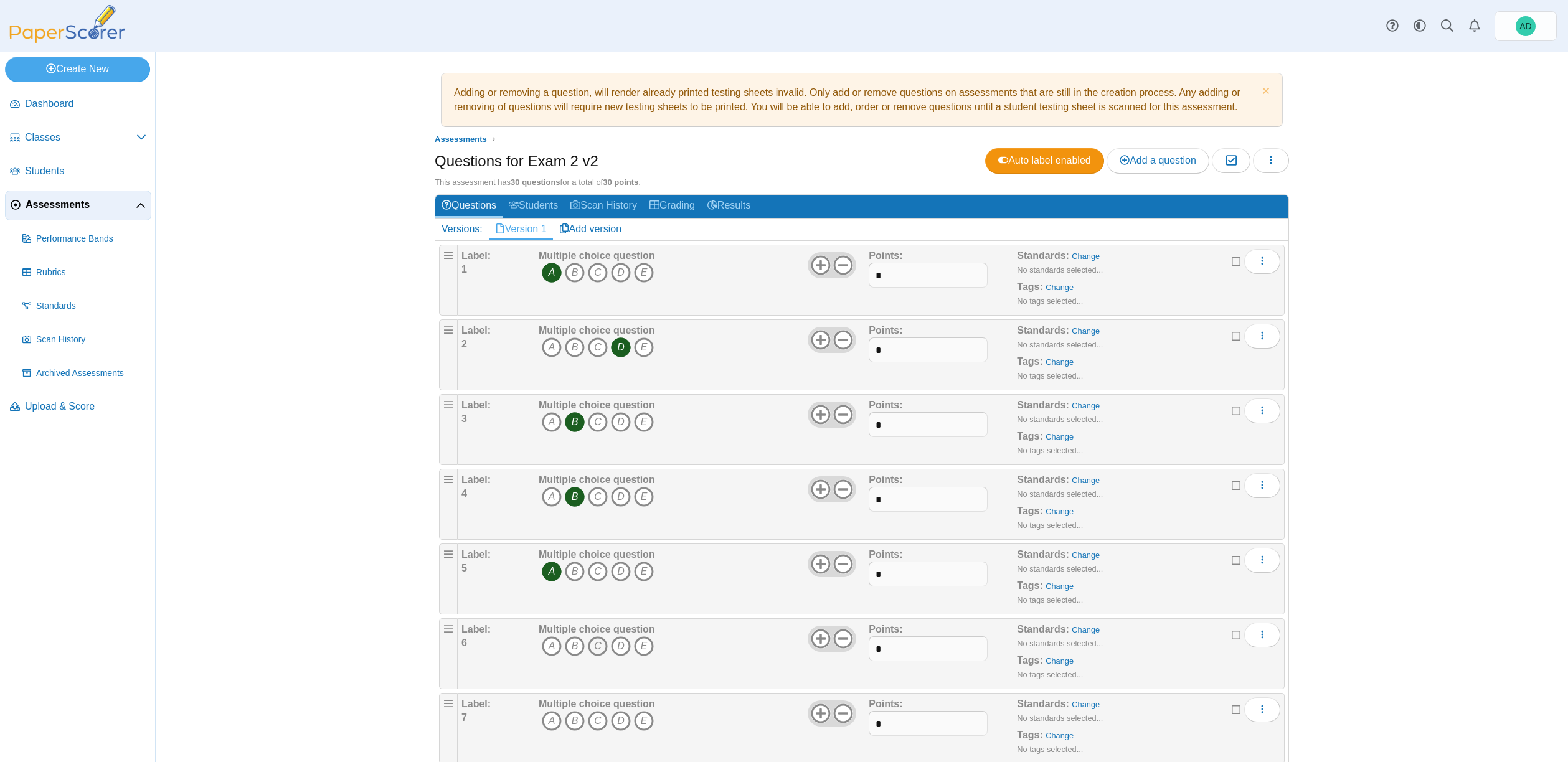
click at [592, 646] on icon "C" at bounding box center [598, 646] width 20 height 20
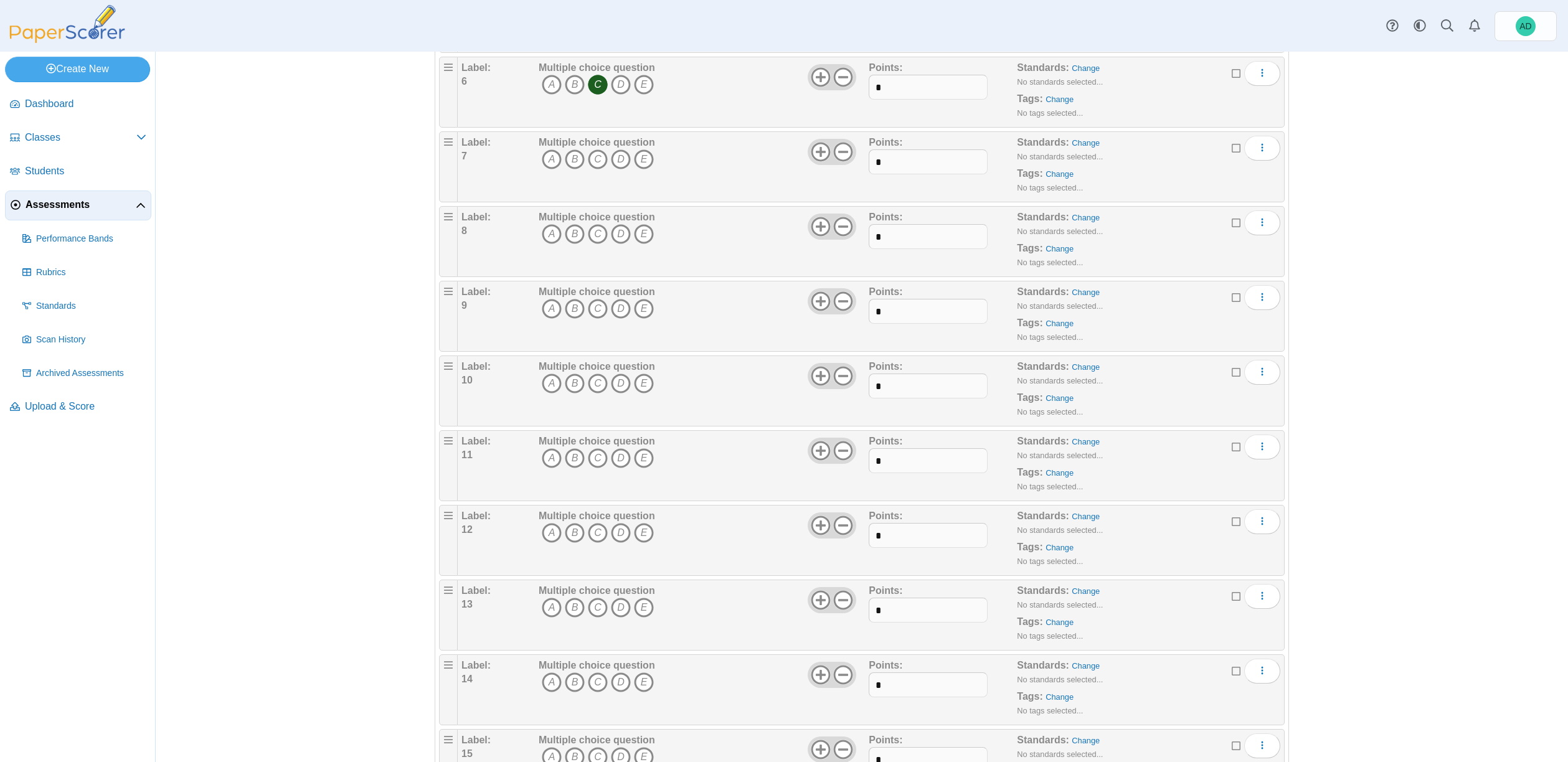
scroll to position [569, 0]
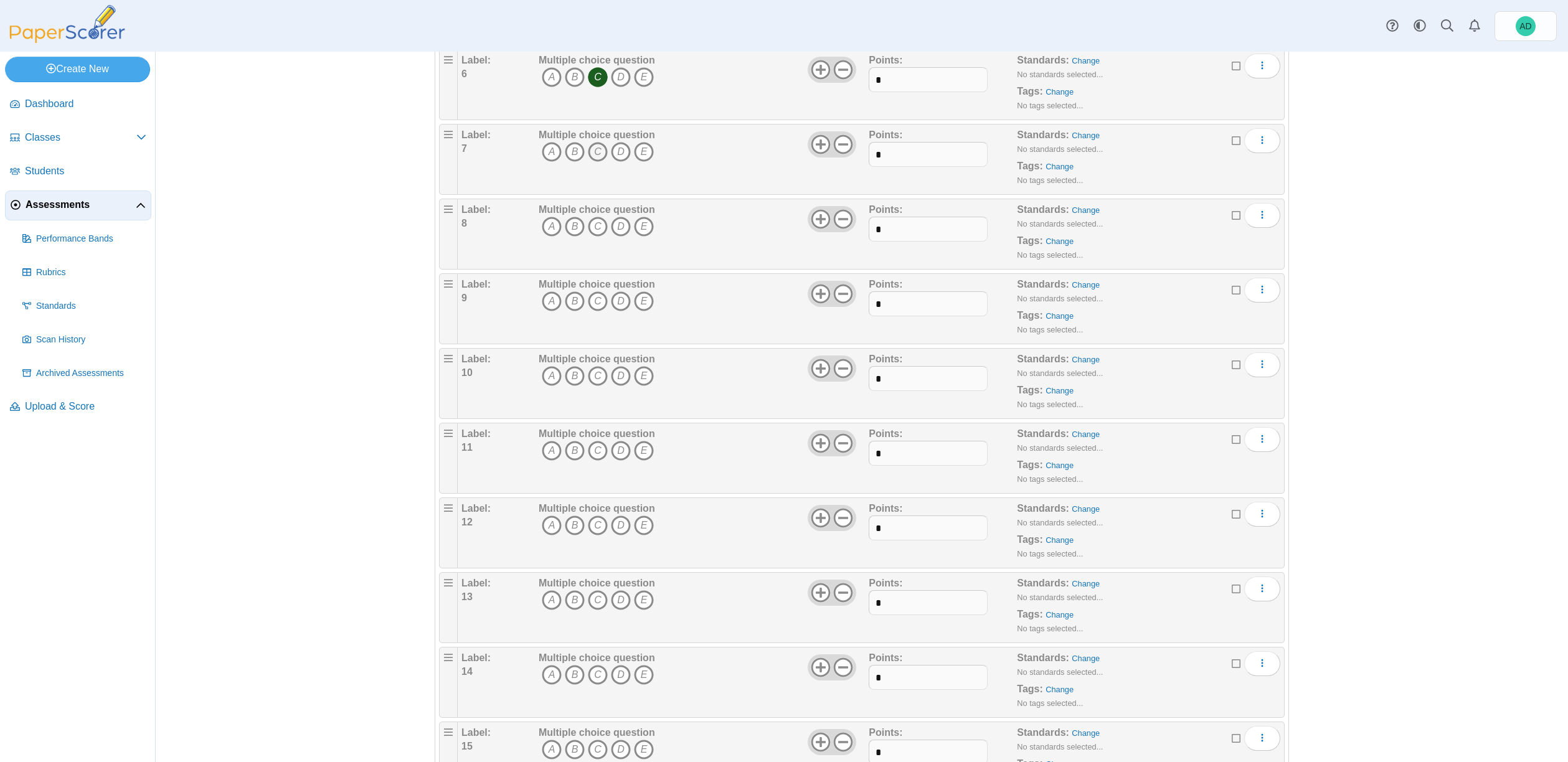
click at [593, 152] on icon "C" at bounding box center [598, 152] width 20 height 20
click at [545, 228] on icon "A" at bounding box center [552, 227] width 20 height 20
click at [618, 300] on icon "D" at bounding box center [621, 301] width 20 height 20
click at [618, 377] on icon "D" at bounding box center [621, 376] width 20 height 20
click at [616, 449] on icon "D" at bounding box center [621, 451] width 20 height 20
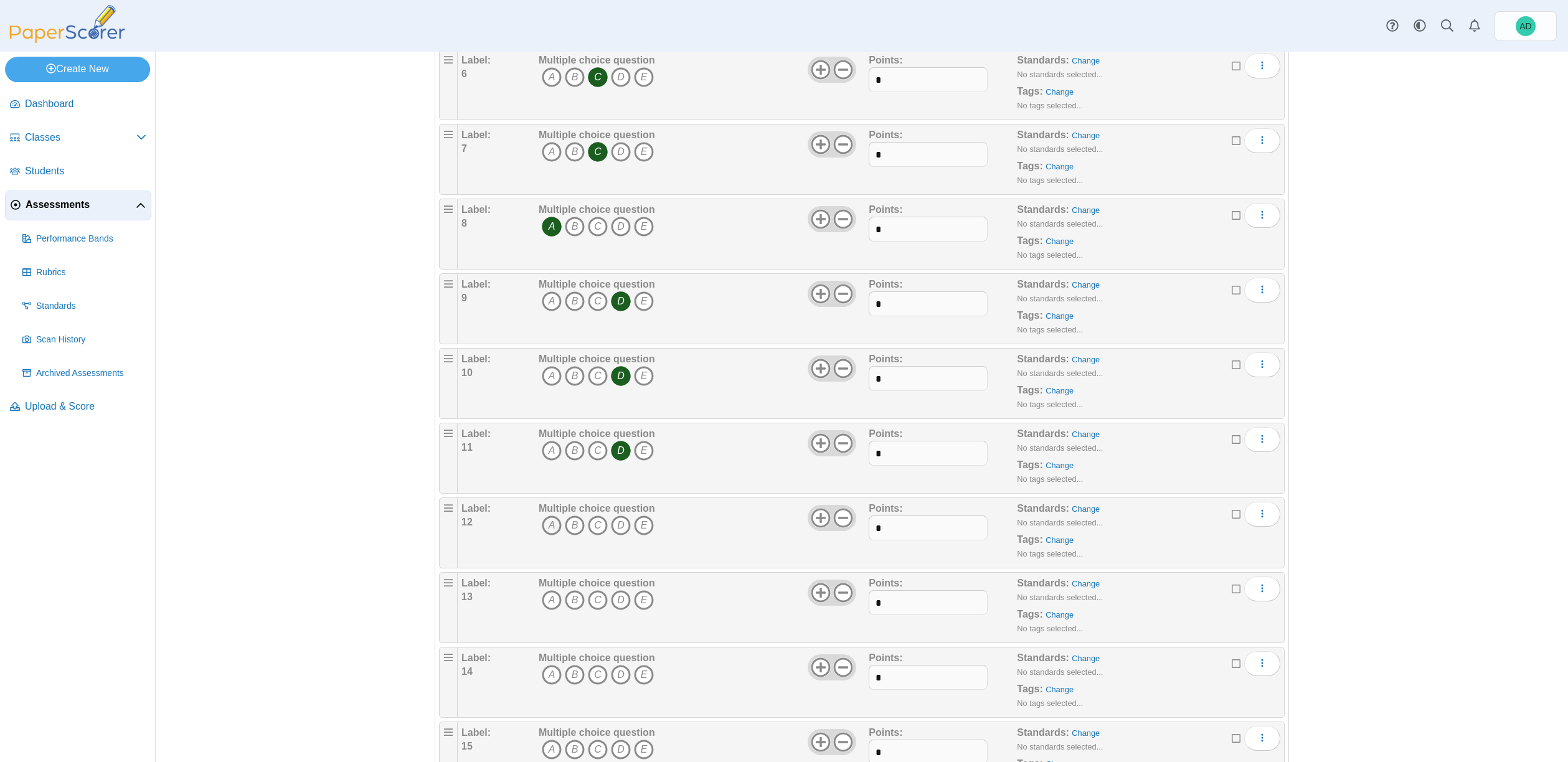
click at [546, 525] on icon "A" at bounding box center [552, 525] width 20 height 20
click at [592, 598] on icon "C" at bounding box center [598, 600] width 20 height 20
click at [548, 673] on icon "A" at bounding box center [552, 675] width 20 height 20
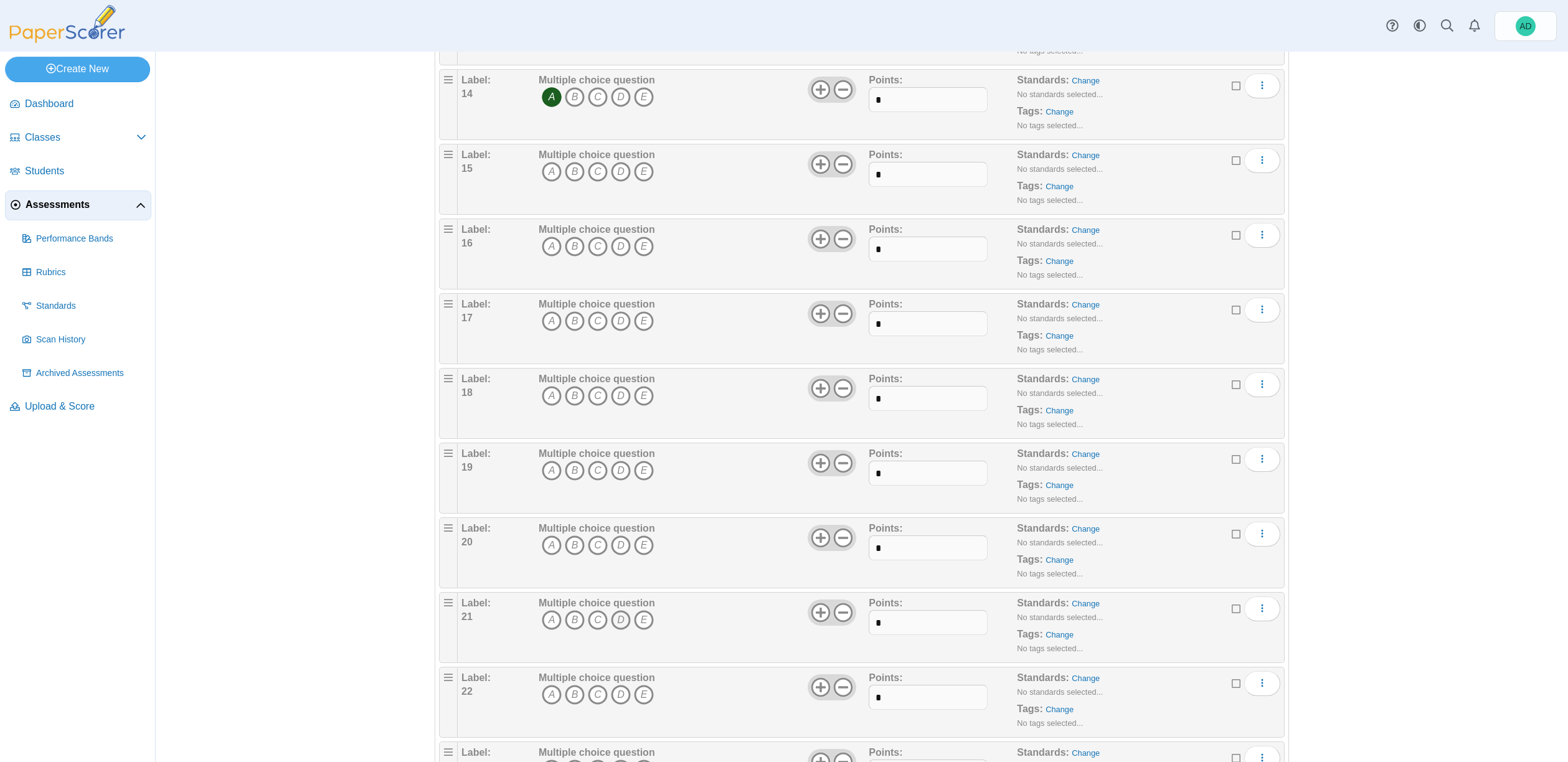
scroll to position [1155, 0]
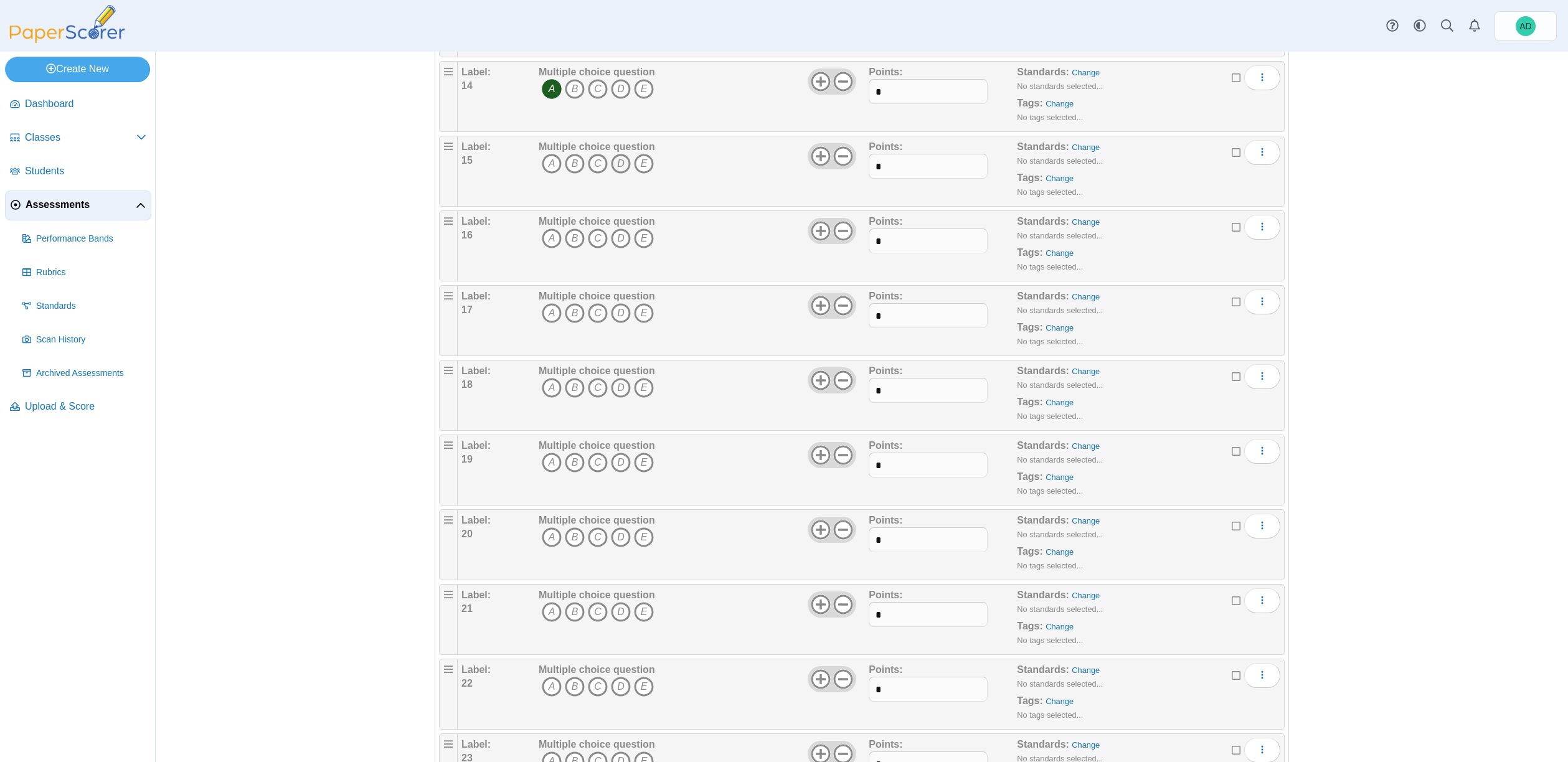
click at [615, 162] on icon "D" at bounding box center [621, 164] width 20 height 20
click at [616, 240] on icon "D" at bounding box center [621, 242] width 20 height 20
click at [550, 318] on icon "A" at bounding box center [552, 316] width 20 height 20
click at [617, 395] on icon "D" at bounding box center [621, 391] width 20 height 20
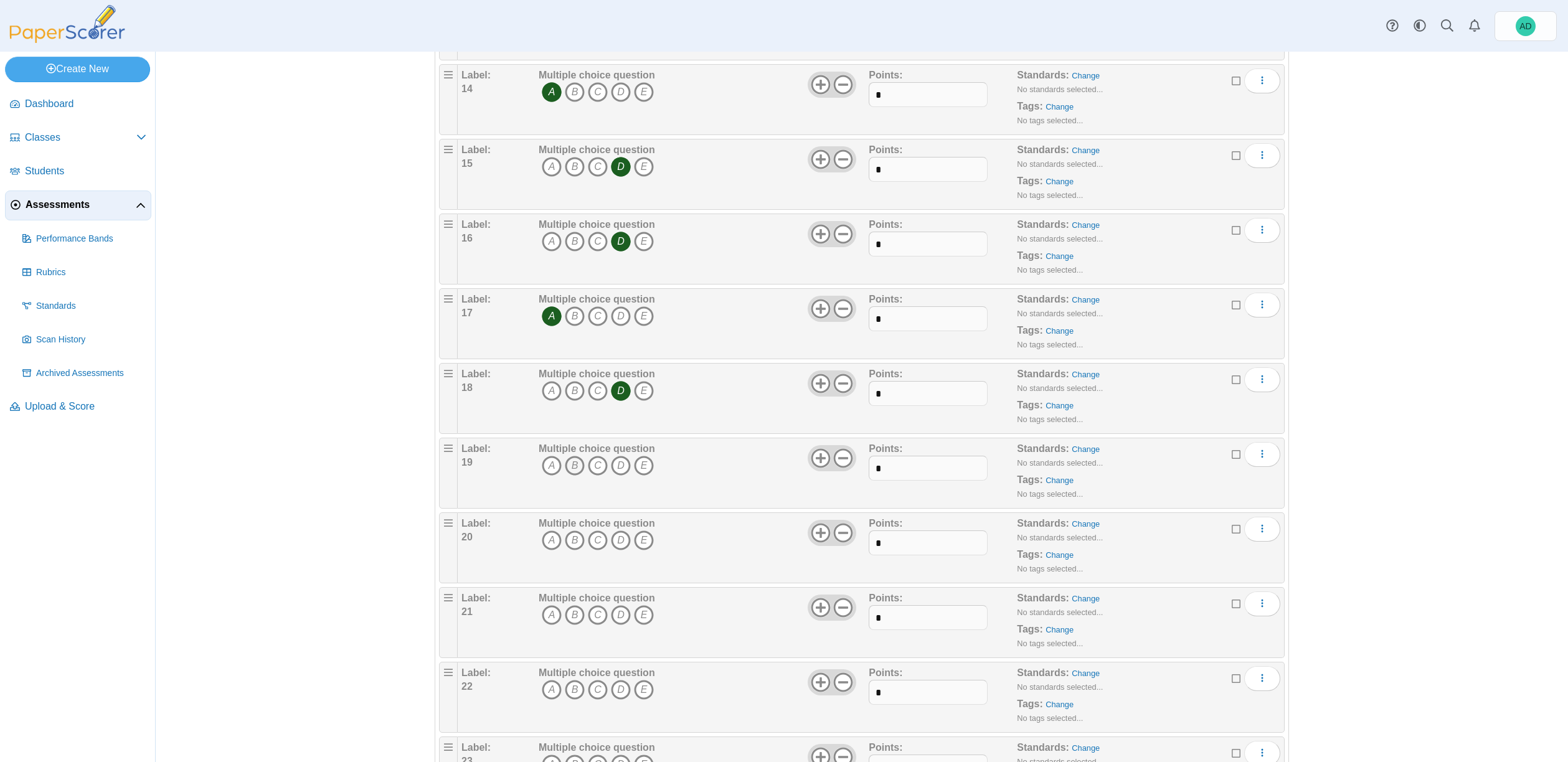
click at [567, 467] on icon "B" at bounding box center [574, 466] width 20 height 20
click at [571, 541] on icon "B" at bounding box center [574, 540] width 20 height 20
click at [574, 611] on icon "B" at bounding box center [574, 615] width 20 height 20
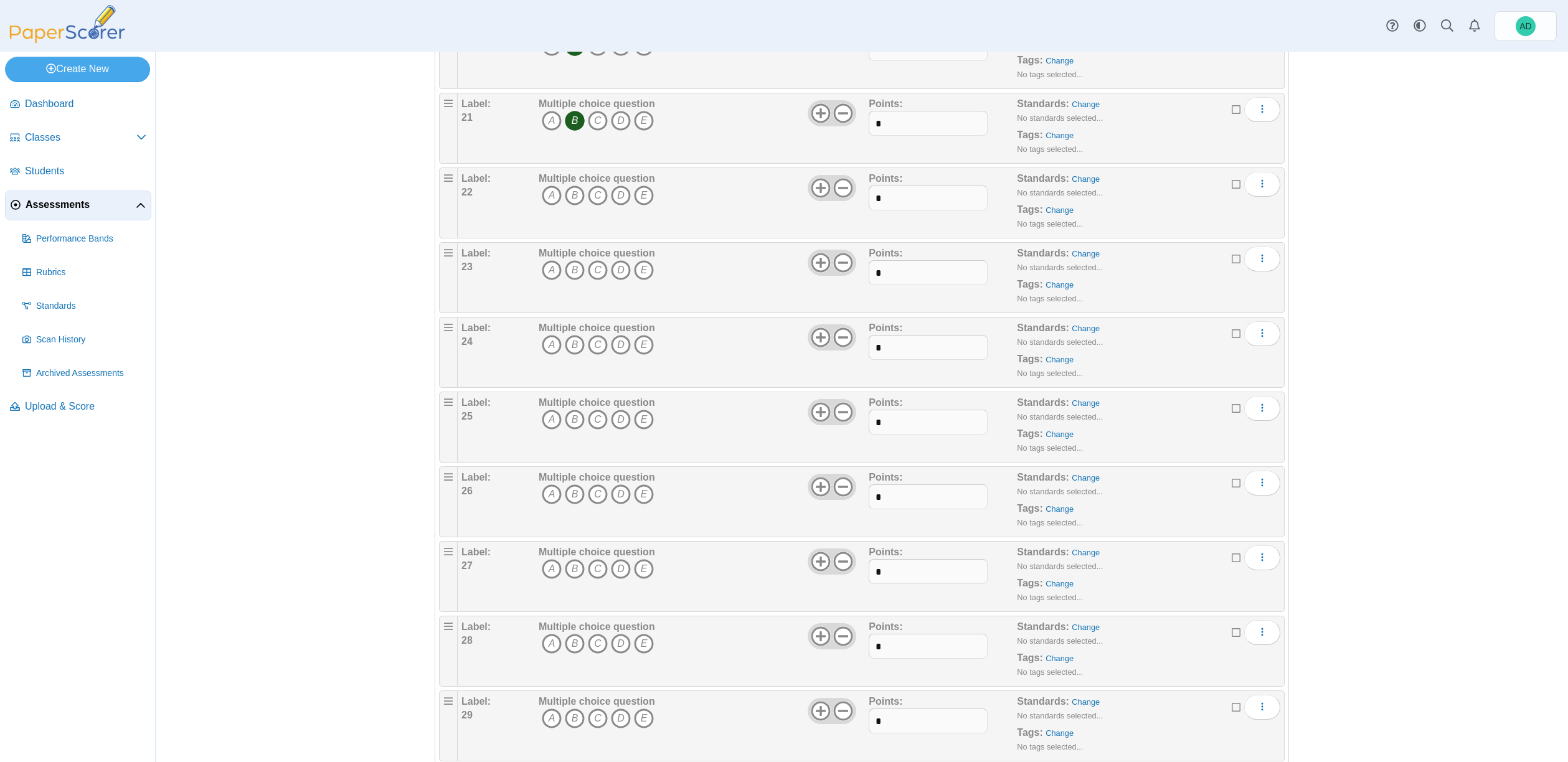
scroll to position [1648, 0]
click at [598, 193] on icon "C" at bounding box center [598, 193] width 20 height 20
click at [589, 268] on icon "C" at bounding box center [598, 268] width 20 height 20
click at [616, 341] on icon "D" at bounding box center [621, 343] width 20 height 20
click at [573, 421] on icon "B" at bounding box center [574, 418] width 20 height 20
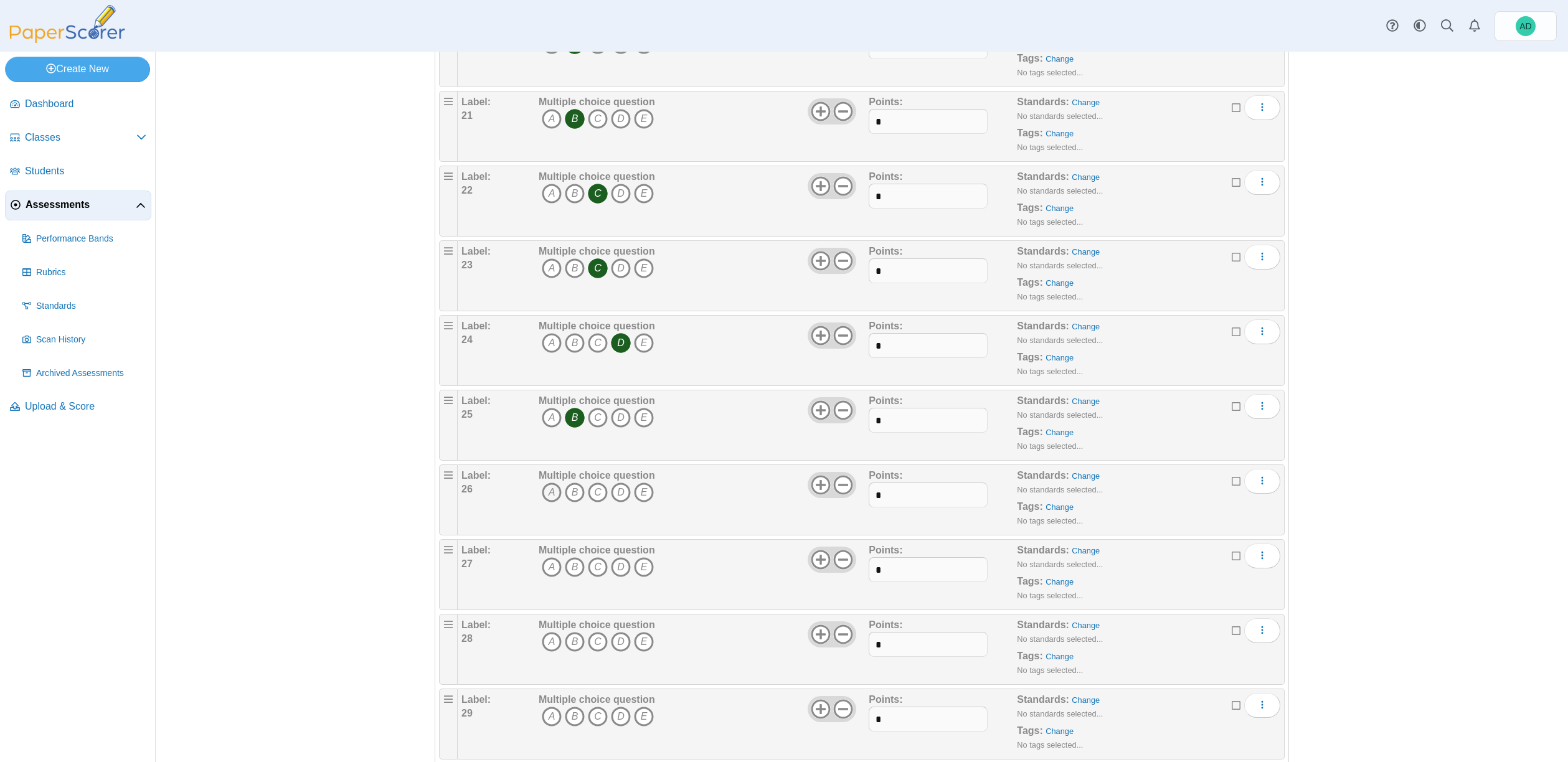
click at [548, 494] on icon "A" at bounding box center [552, 492] width 20 height 20
click at [574, 565] on icon "B" at bounding box center [574, 567] width 20 height 20
click at [549, 640] on icon "A" at bounding box center [552, 642] width 20 height 20
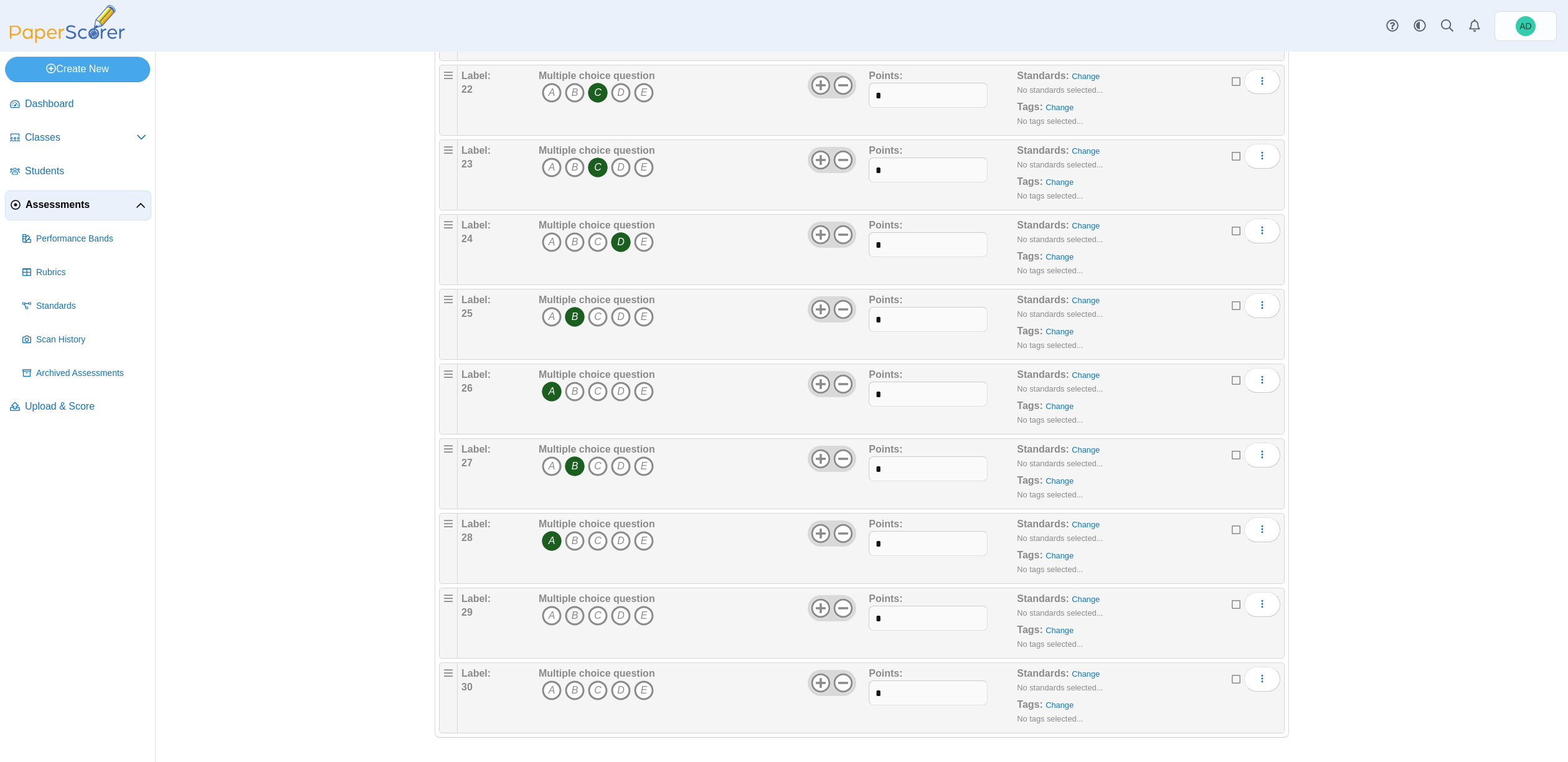
click at [570, 617] on icon "B" at bounding box center [574, 615] width 20 height 20
click at [593, 688] on icon "C" at bounding box center [598, 690] width 20 height 20
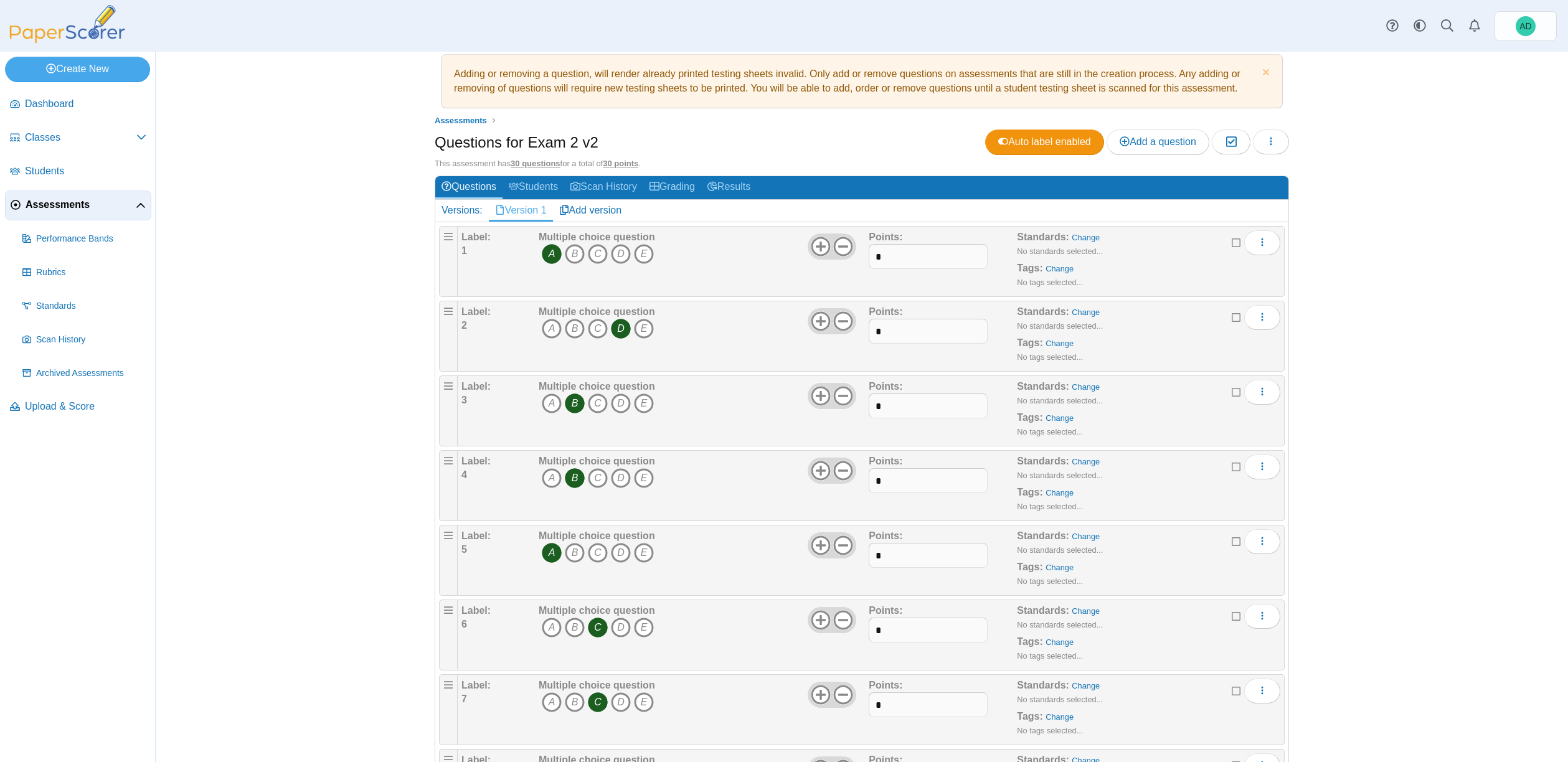
scroll to position [0, 0]
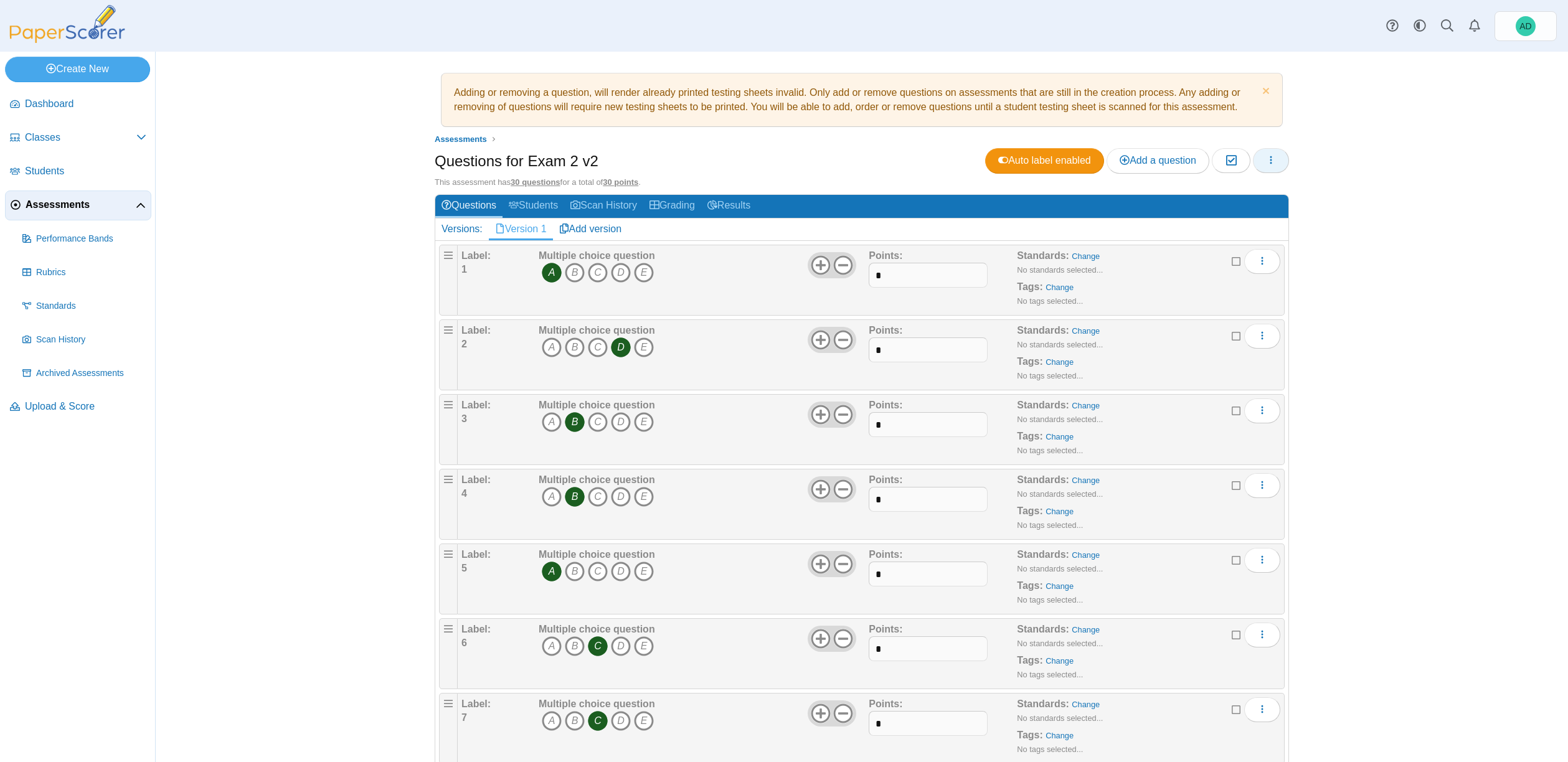
click at [1266, 159] on icon "button" at bounding box center [1271, 160] width 10 height 10
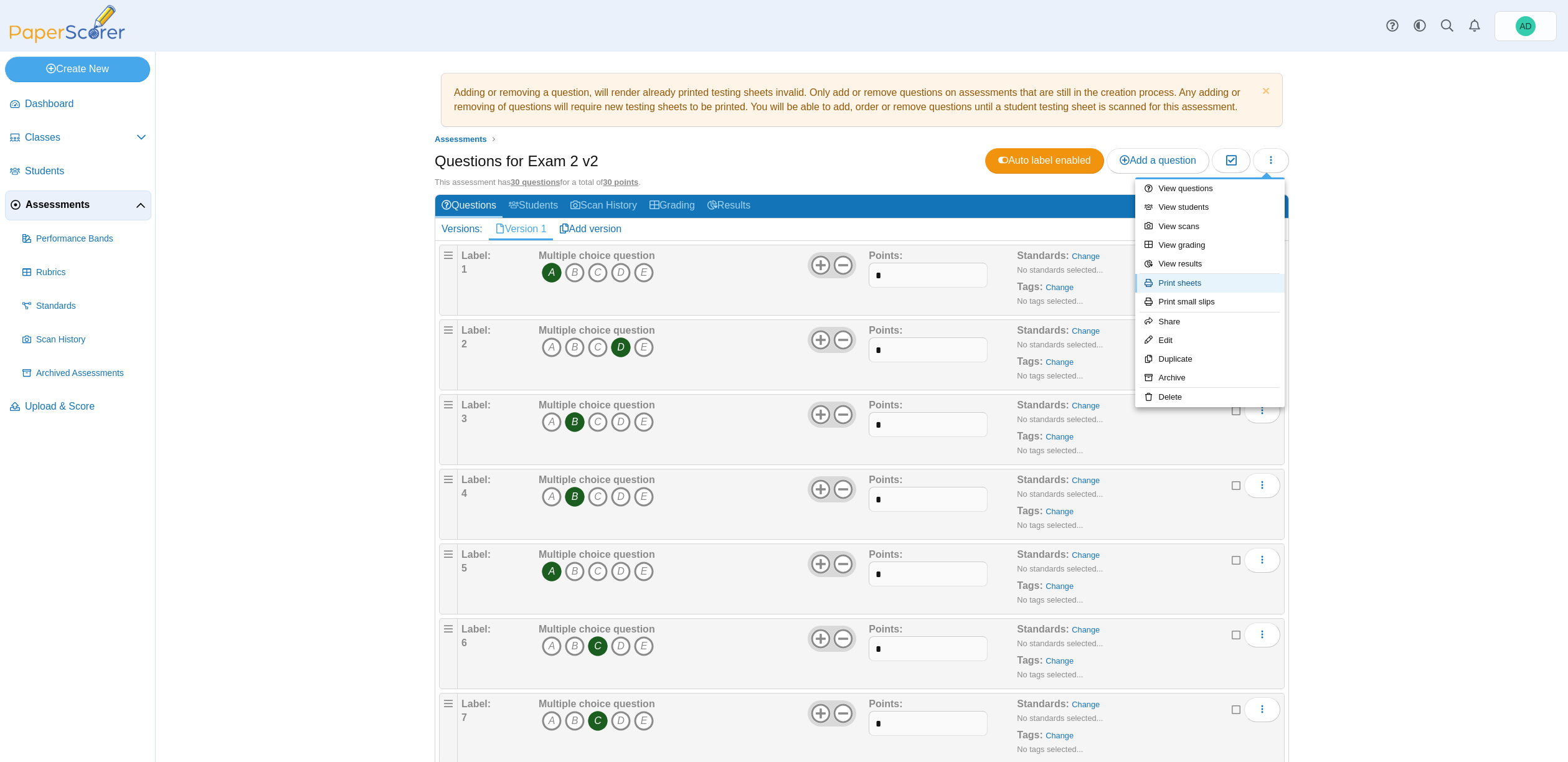
click at [1188, 281] on link "Print sheets" at bounding box center [1210, 283] width 149 height 19
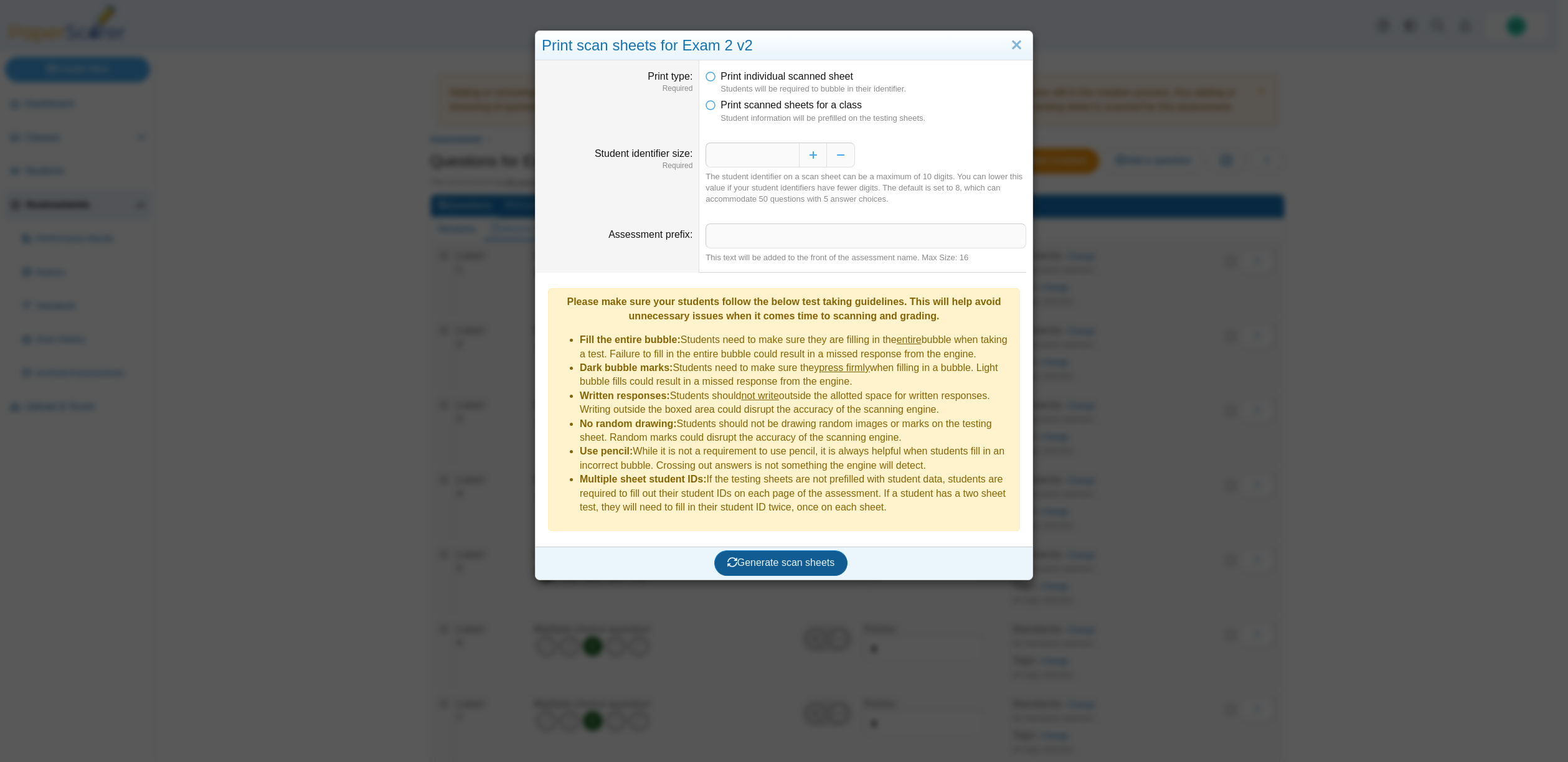
click at [774, 557] on span "Generate scan sheets" at bounding box center [781, 562] width 108 height 11
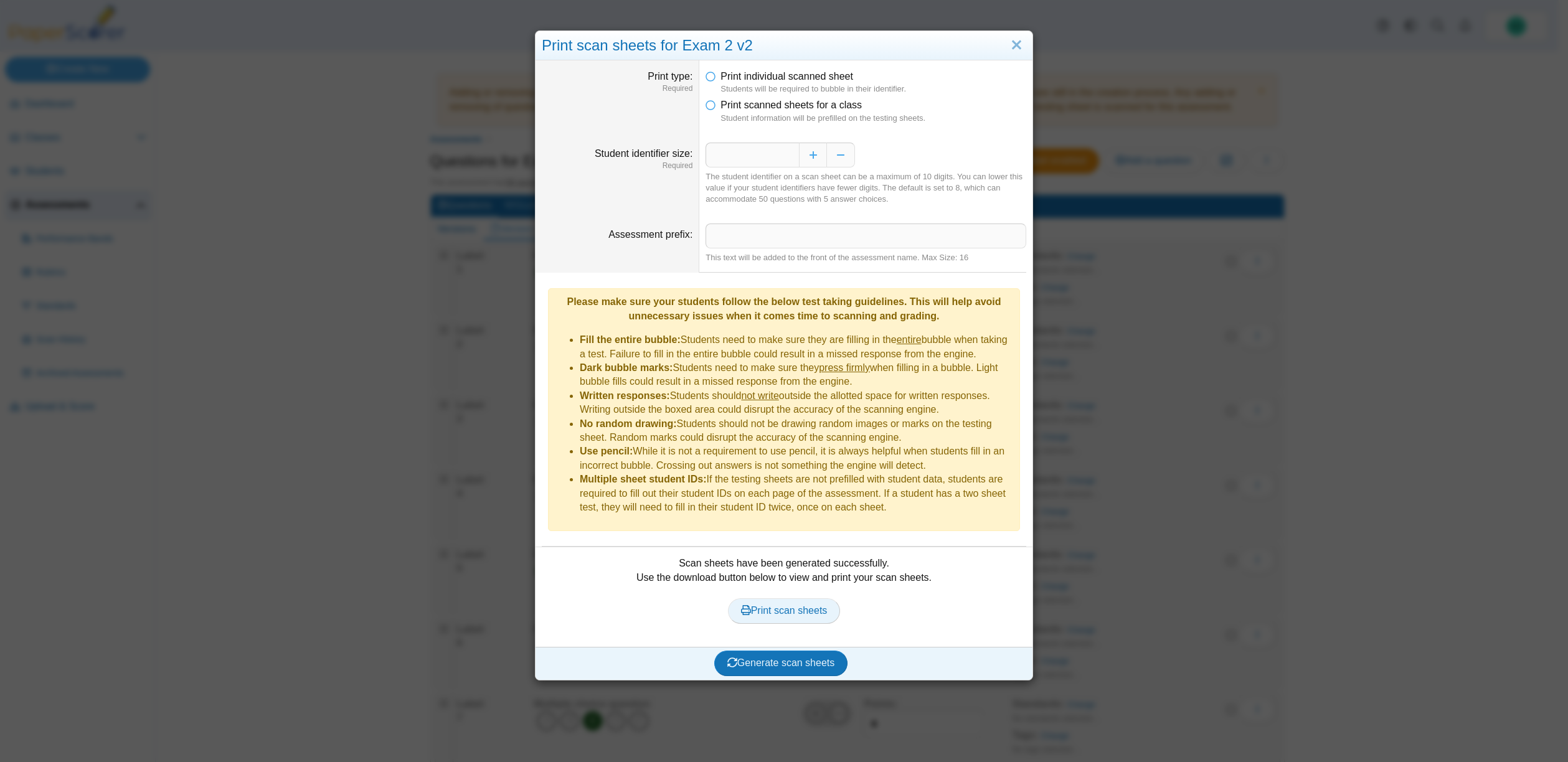
click at [782, 605] on span "Print scan sheets" at bounding box center [784, 610] width 87 height 11
click at [1013, 48] on link "Close" at bounding box center [1016, 46] width 19 height 21
